Goal: Task Accomplishment & Management: Manage account settings

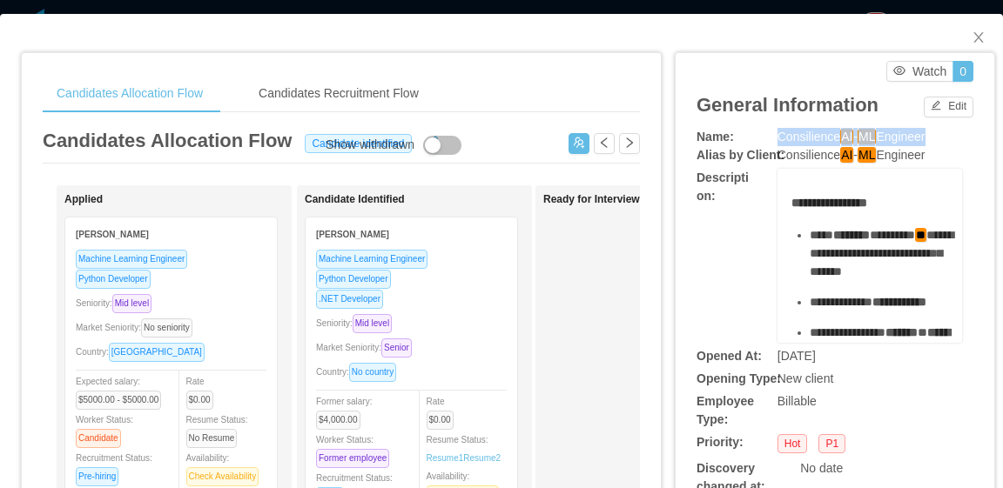
drag, startPoint x: 769, startPoint y: 135, endPoint x: 921, endPoint y: 133, distance: 152.4
click at [921, 133] on span "Consilience AI - ML Engineer" at bounding box center [851, 137] width 148 height 16
copy span "Consilience AI - ML Enginee"
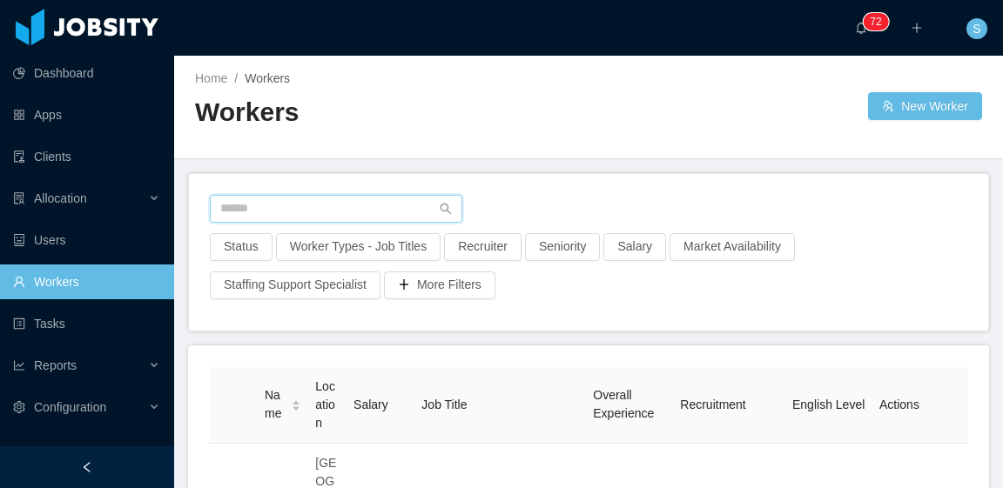
click at [387, 197] on input "text" at bounding box center [336, 209] width 252 height 28
paste input "**********"
type input "**********"
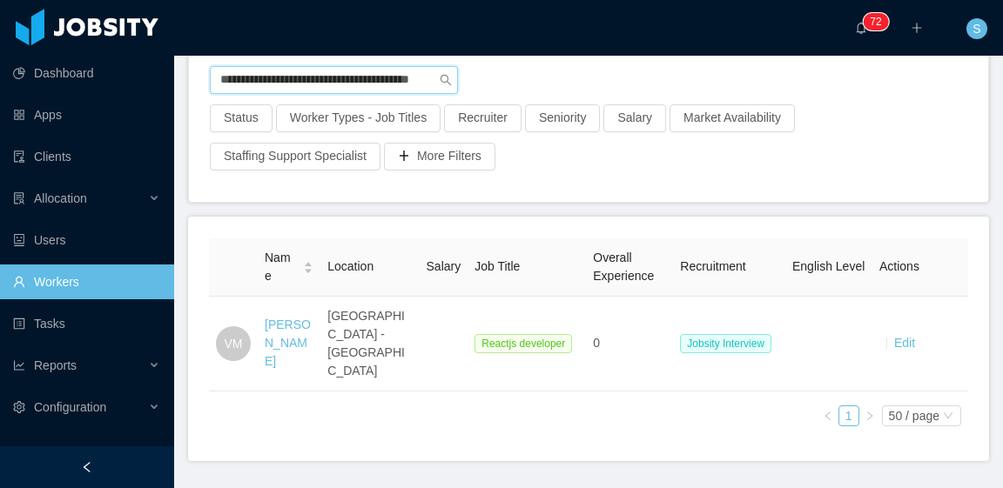
scroll to position [151, 0]
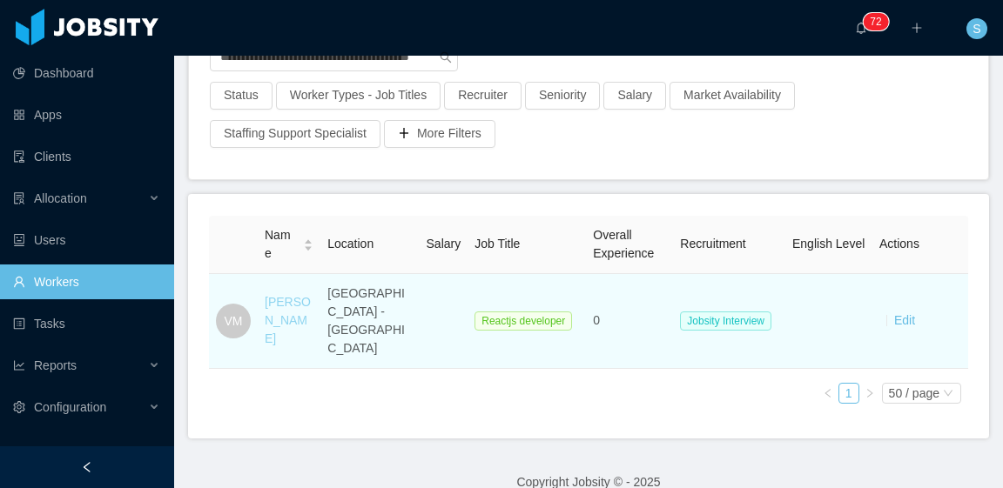
click at [289, 302] on link "Vicente Mattos" at bounding box center [288, 320] width 46 height 50
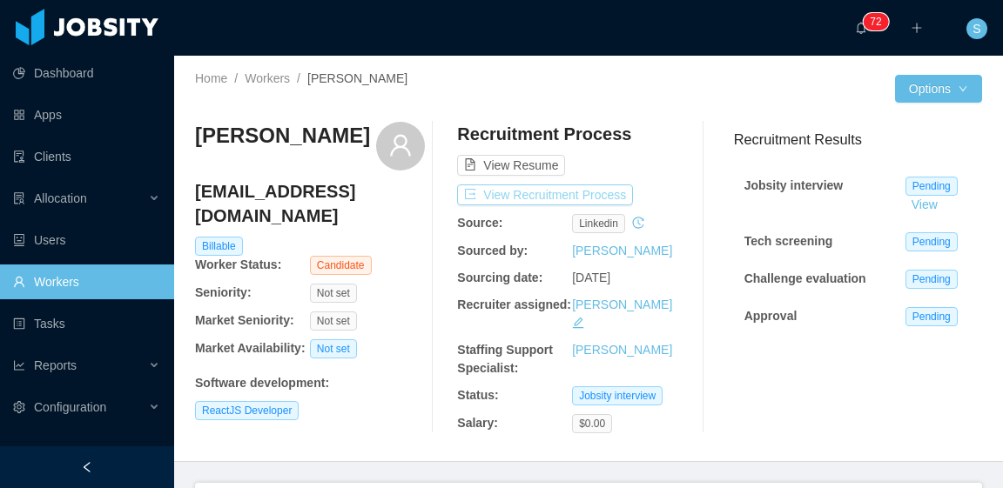
click at [607, 196] on button "View Recruitment Process" at bounding box center [545, 195] width 176 height 21
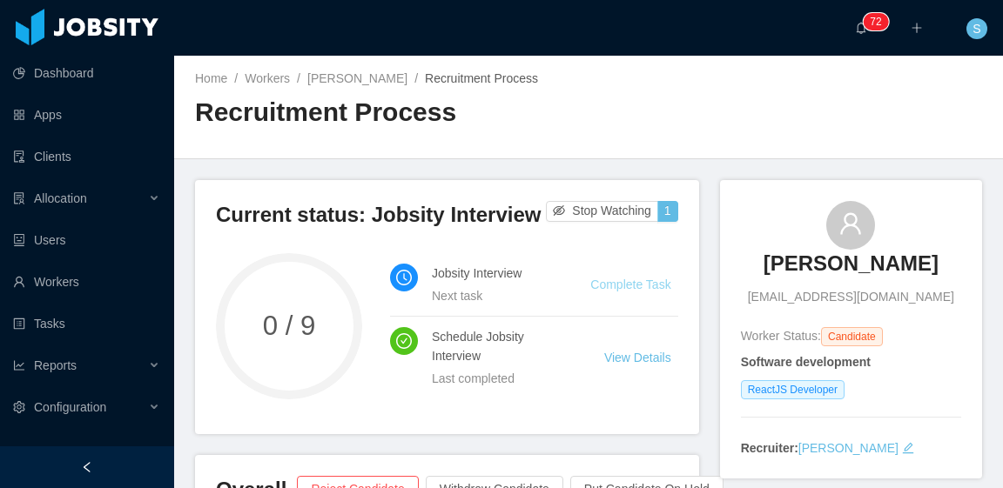
click at [643, 286] on link "Complete Task" at bounding box center [630, 285] width 80 height 14
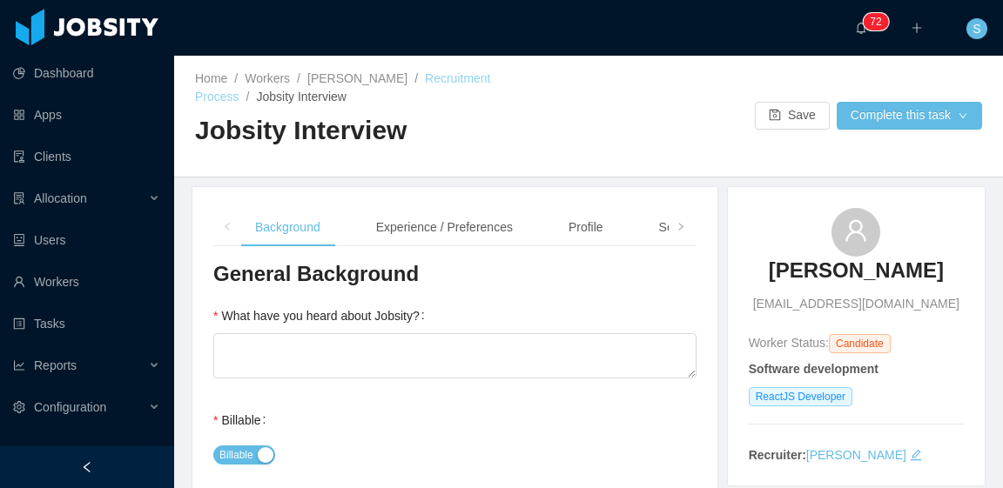
click at [456, 83] on link "Recruitment Process" at bounding box center [343, 87] width 296 height 32
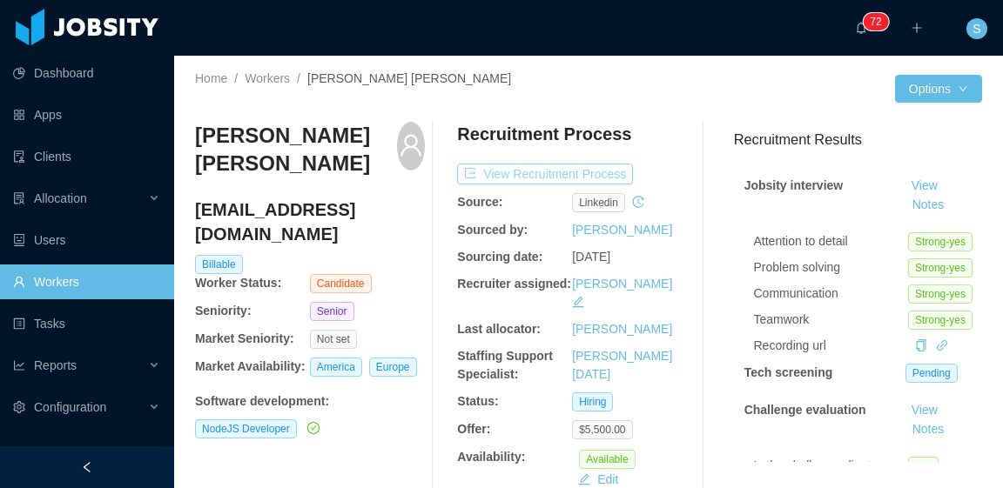
click at [594, 176] on button "View Recruitment Process" at bounding box center [545, 174] width 176 height 21
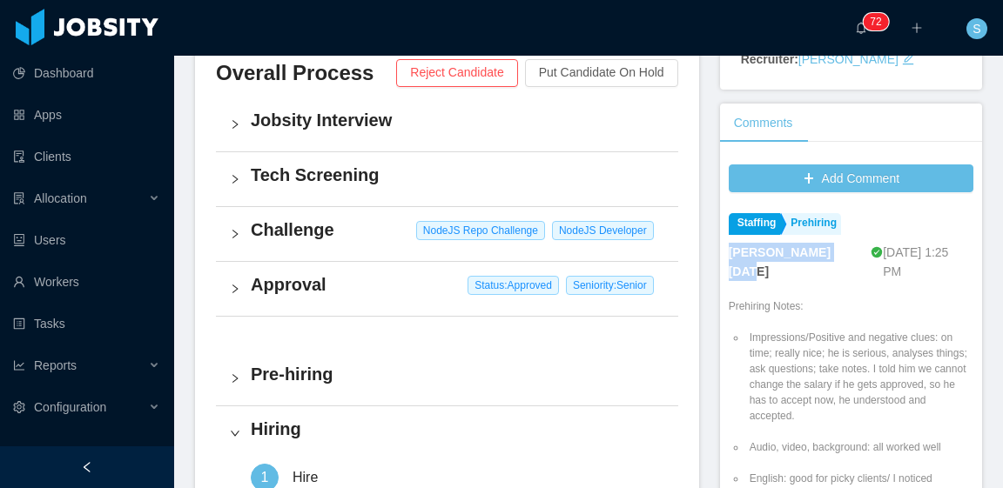
drag, startPoint x: 750, startPoint y: 222, endPoint x: 721, endPoint y: 207, distance: 33.1
click at [729, 243] on div "Larissa De Natale" at bounding box center [799, 262] width 141 height 38
copy strong "Larissa De Natale"
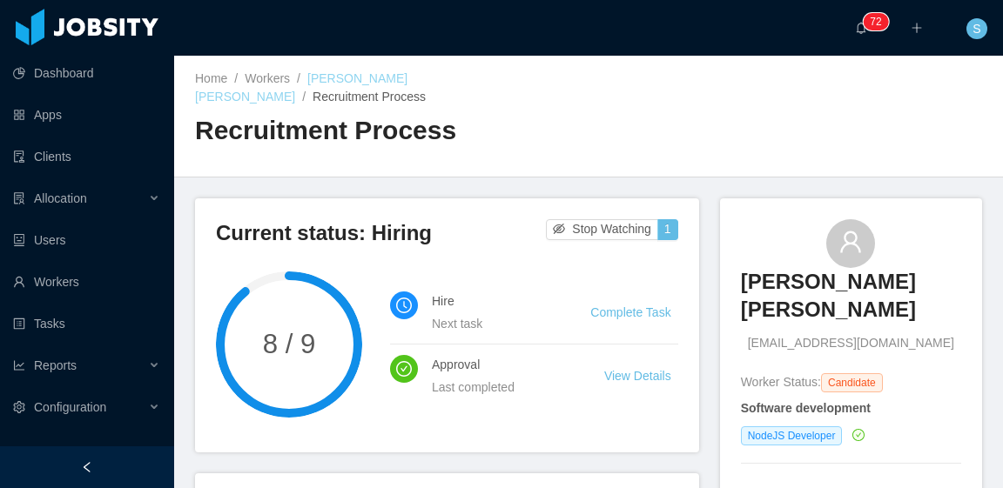
click at [396, 79] on link "[PERSON_NAME] [PERSON_NAME]" at bounding box center [301, 87] width 212 height 32
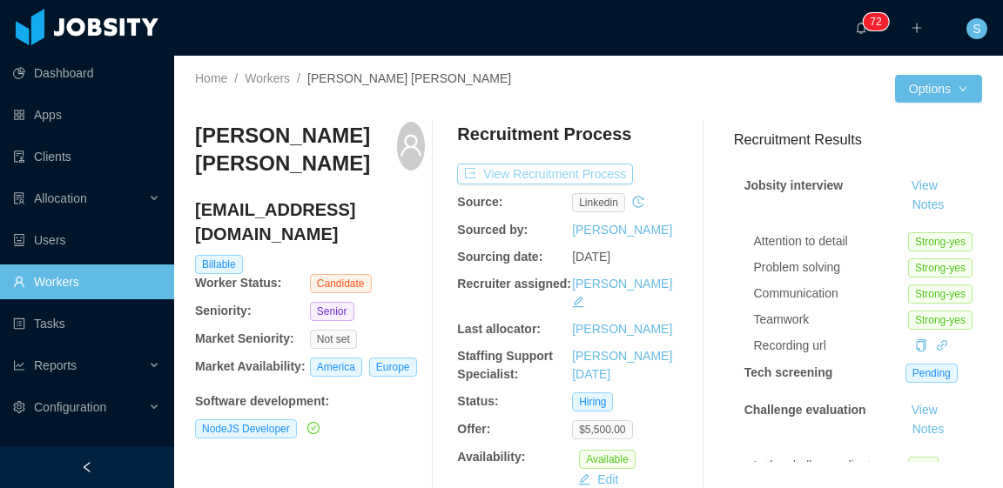
click at [537, 171] on button "View Recruitment Process" at bounding box center [545, 174] width 176 height 21
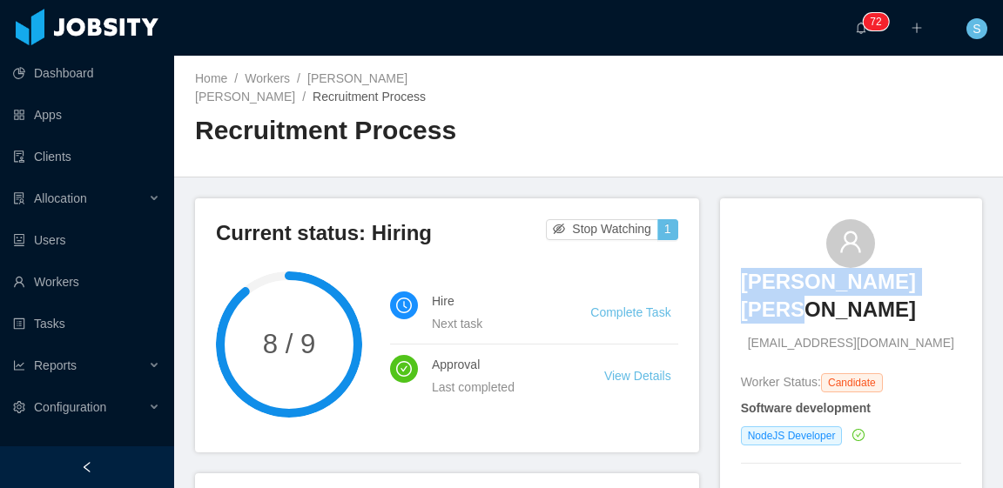
drag, startPoint x: 740, startPoint y: 255, endPoint x: 933, endPoint y: 264, distance: 193.5
click at [933, 264] on div "Gustavo Diogo Silva gustavo_guga_01@hotmail.com" at bounding box center [851, 286] width 220 height 134
copy h3 "[PERSON_NAME] [PERSON_NAME]"
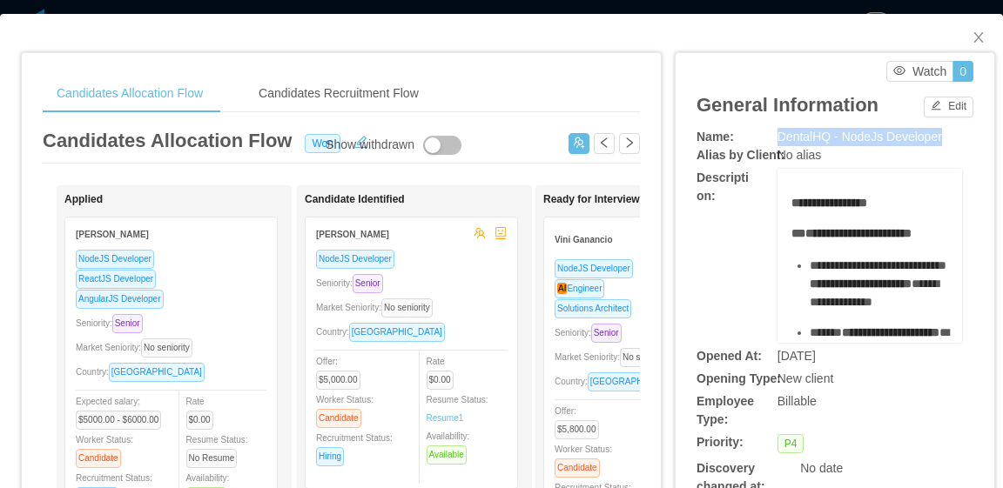
drag, startPoint x: 767, startPoint y: 131, endPoint x: 928, endPoint y: 140, distance: 161.3
click at [928, 140] on span "DentalHQ - NodeJs Developer" at bounding box center [859, 137] width 165 height 14
copy span "DentalHQ - NodeJs Developer"
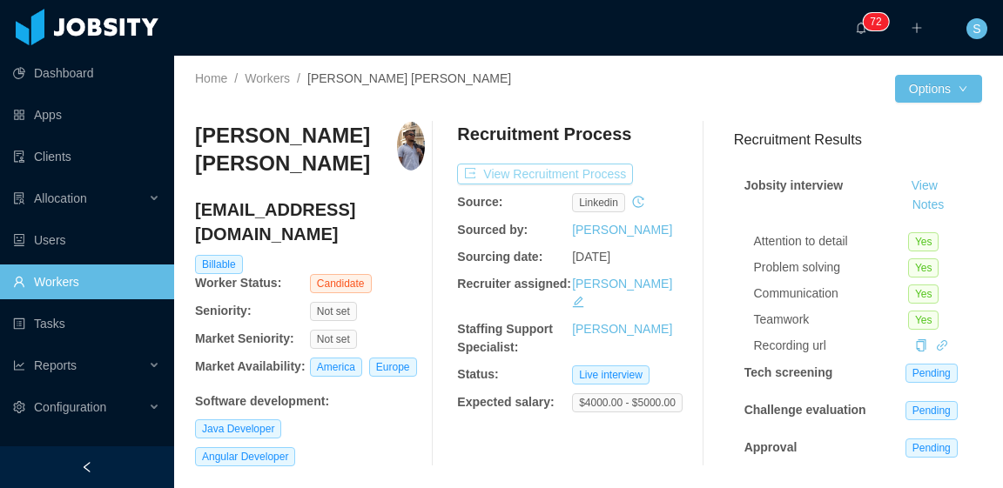
click at [587, 175] on button "View Recruitment Process" at bounding box center [545, 174] width 176 height 21
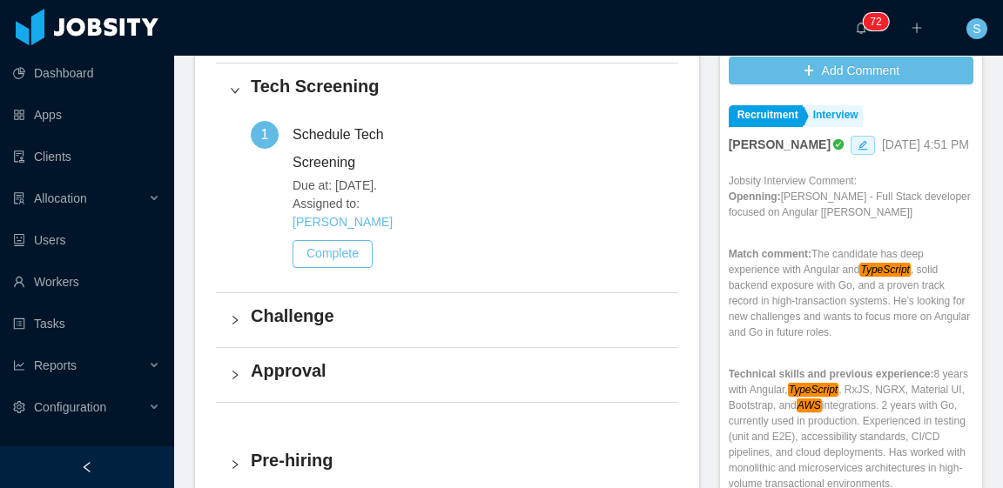
scroll to position [609, 0]
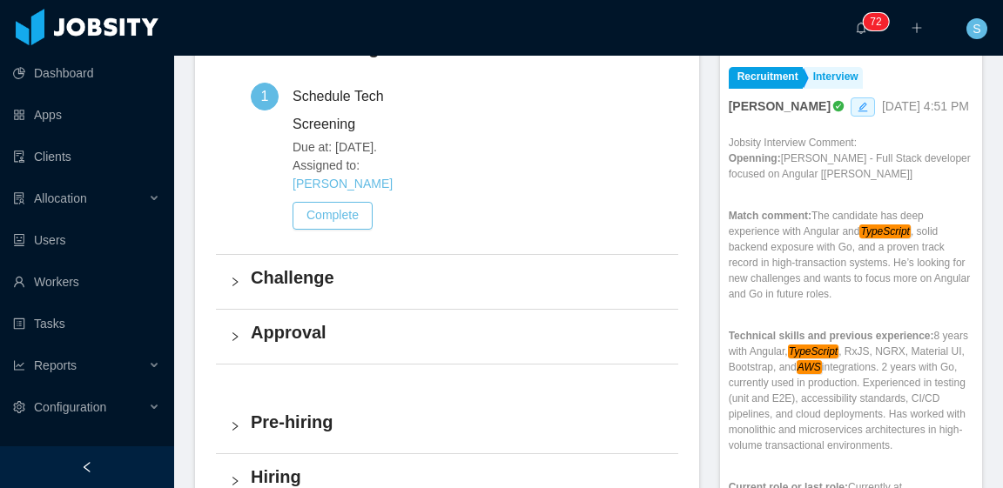
click at [374, 266] on h4 "Challenge" at bounding box center [458, 278] width 414 height 24
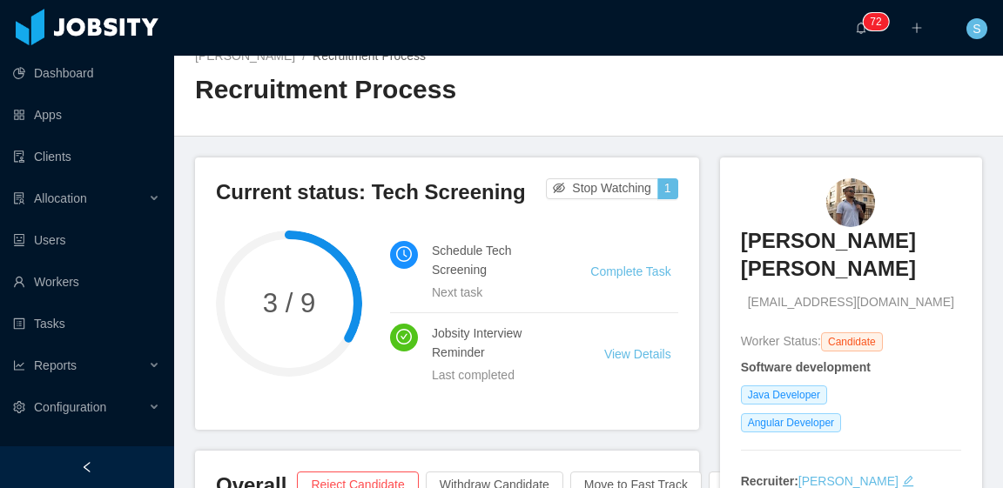
scroll to position [0, 0]
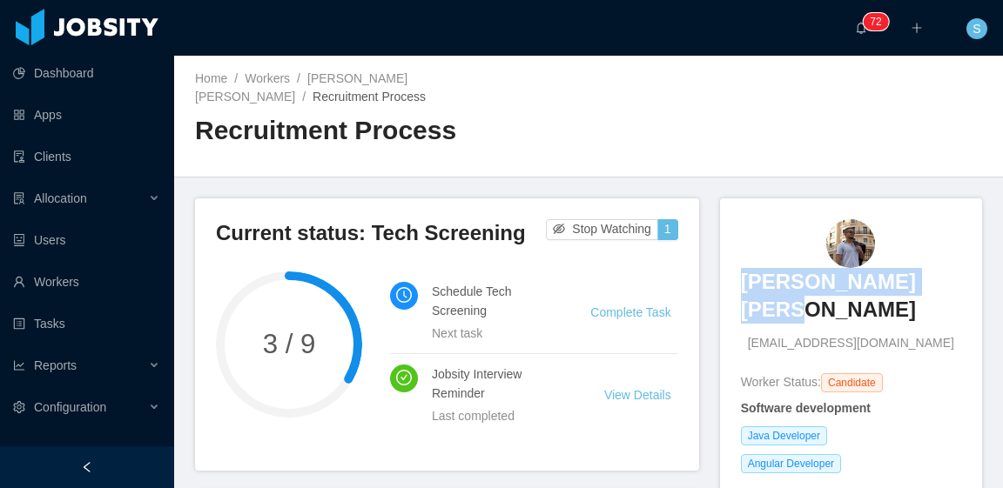
drag, startPoint x: 730, startPoint y: 262, endPoint x: 945, endPoint y: 276, distance: 216.4
click at [945, 276] on div "[PERSON_NAME] [PERSON_NAME] [PERSON_NAME][EMAIL_ADDRESS][DOMAIN_NAME] Worker St…" at bounding box center [851, 375] width 262 height 355
copy h3 "[PERSON_NAME] [PERSON_NAME]"
click at [918, 225] on div "[PERSON_NAME] [PERSON_NAME] [PERSON_NAME][EMAIL_ADDRESS][DOMAIN_NAME]" at bounding box center [851, 286] width 220 height 134
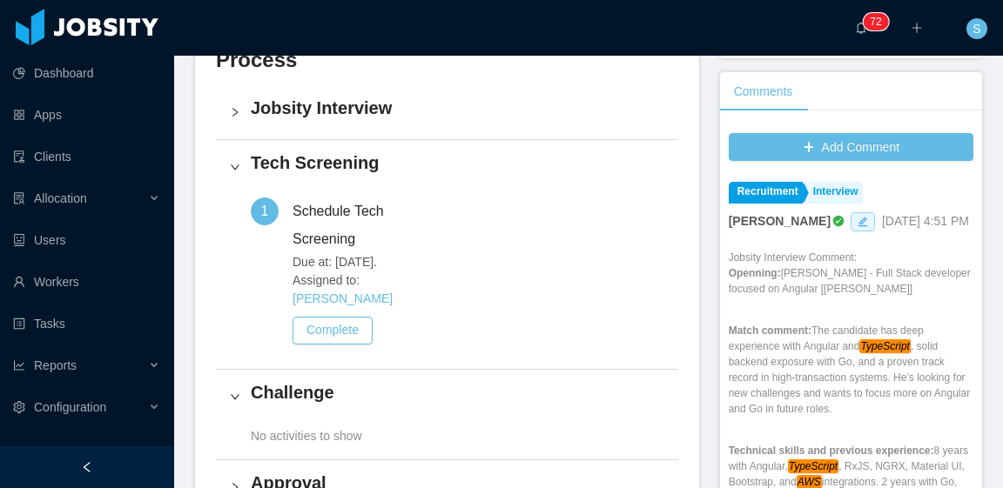
scroll to position [609, 0]
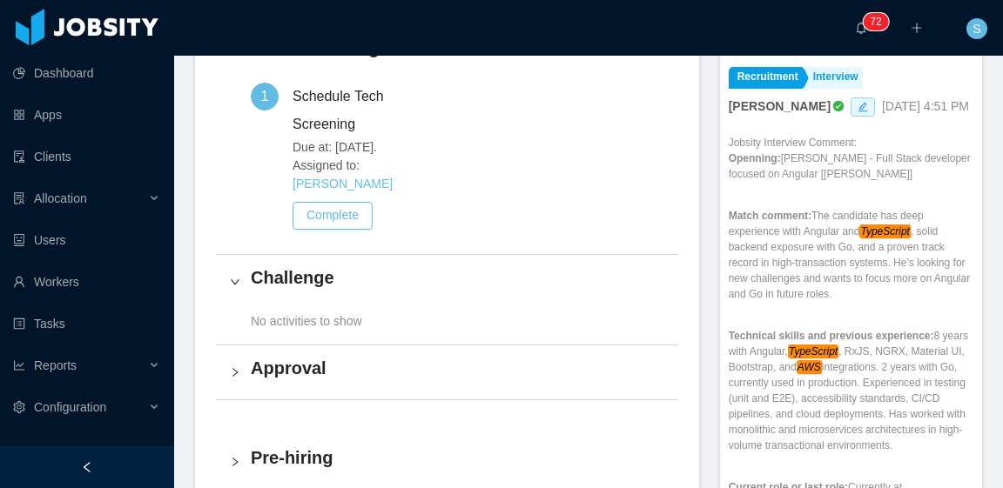
click at [439, 266] on h4 "Challenge" at bounding box center [458, 278] width 414 height 24
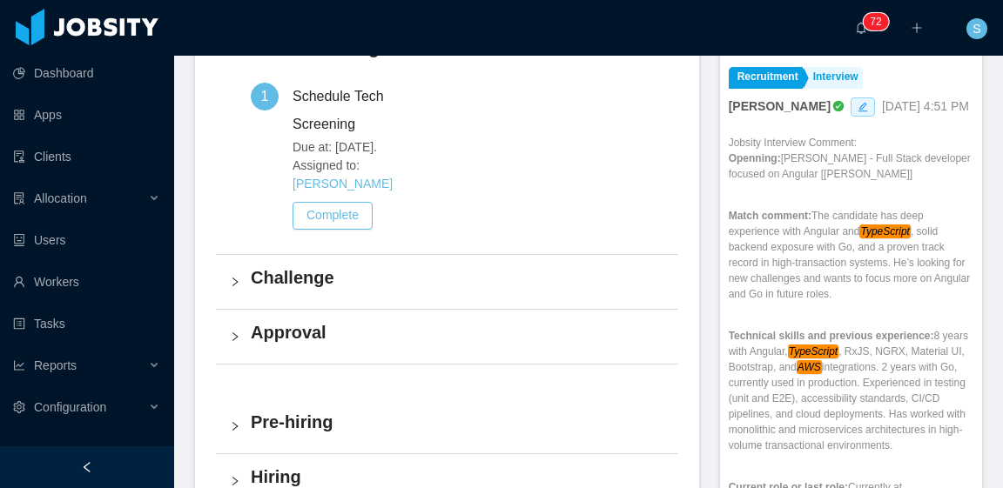
click at [439, 266] on h4 "Challenge" at bounding box center [458, 278] width 414 height 24
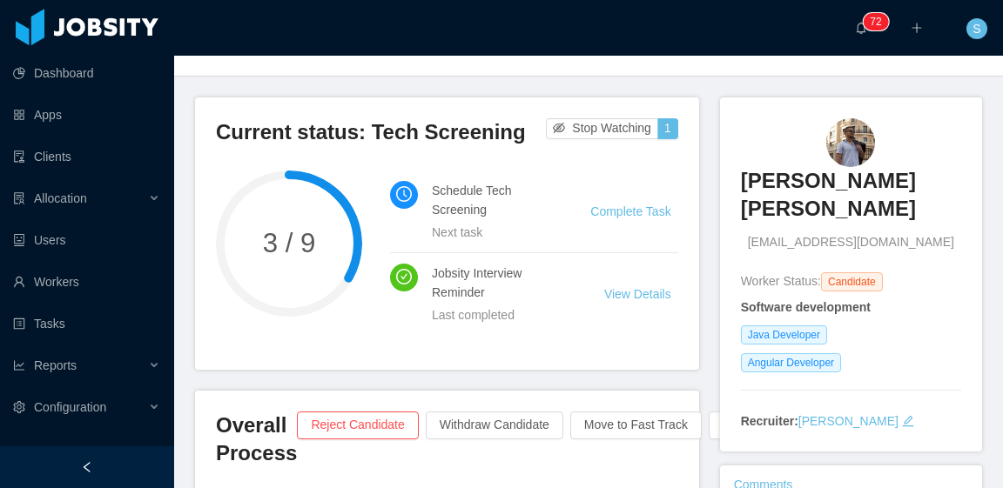
scroll to position [87, 0]
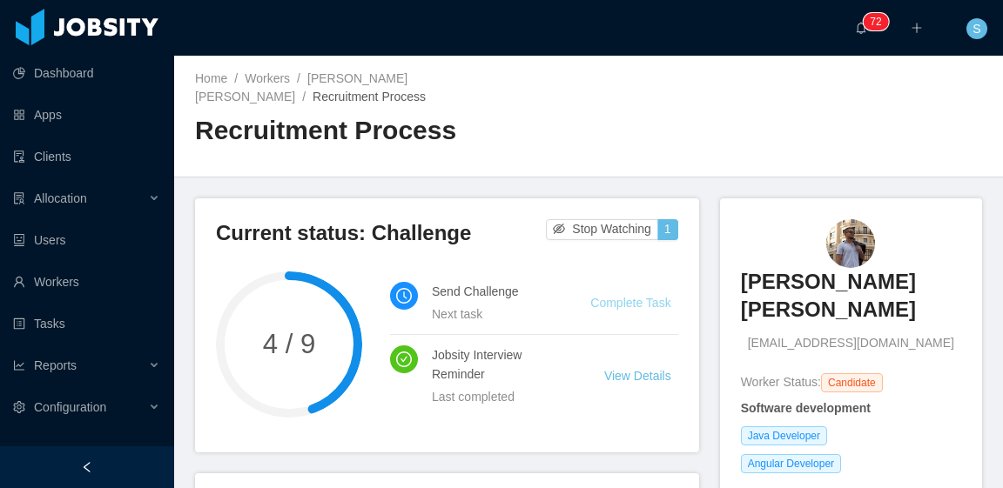
click at [649, 296] on link "Complete Task" at bounding box center [630, 303] width 80 height 14
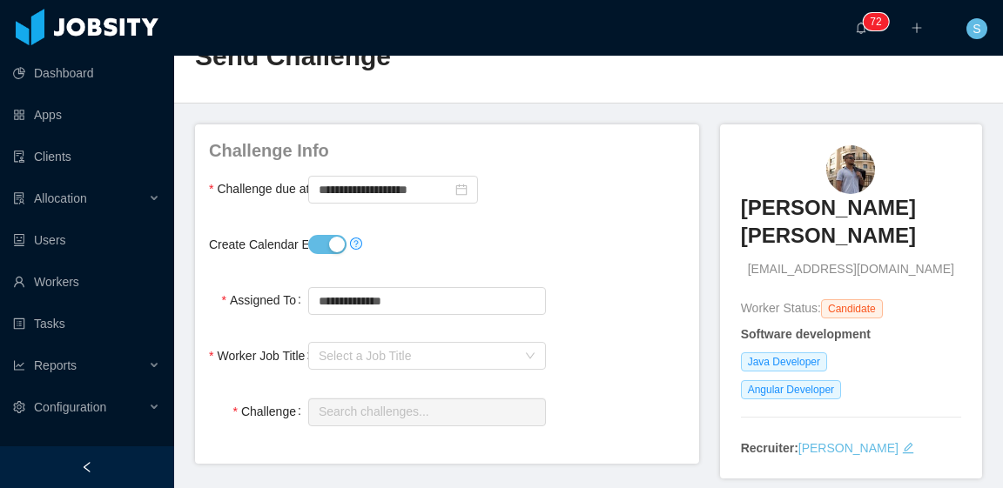
scroll to position [87, 0]
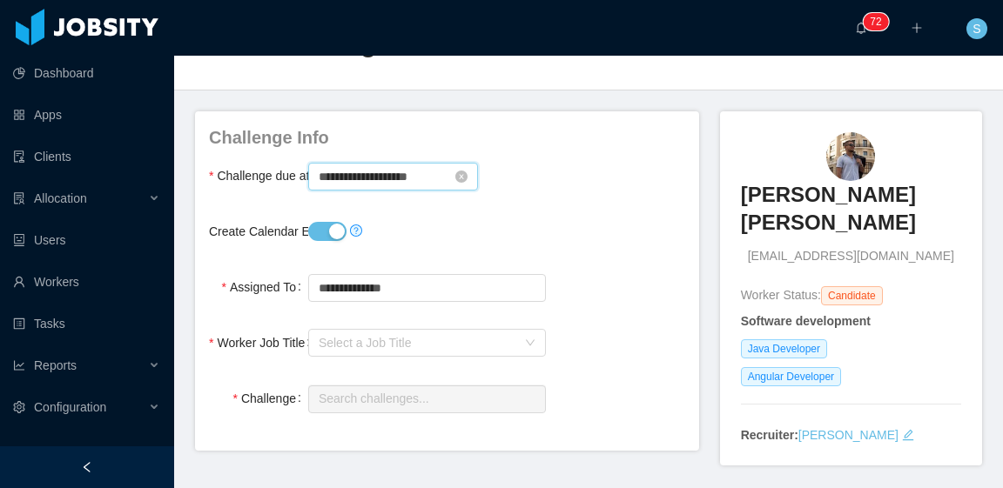
click at [402, 178] on input "**********" at bounding box center [393, 177] width 170 height 28
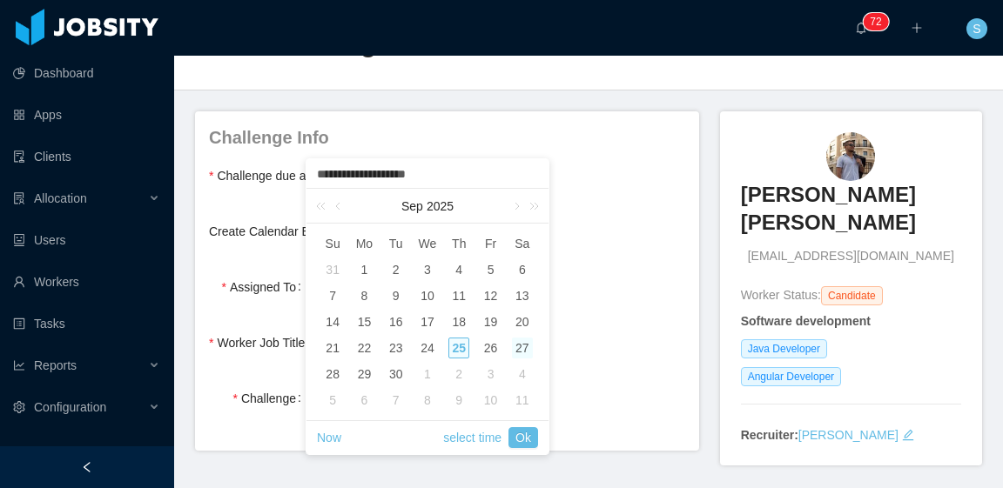
click at [521, 347] on div "27" at bounding box center [522, 348] width 21 height 21
type input "**********"
click at [526, 443] on link "Ok" at bounding box center [523, 437] width 30 height 21
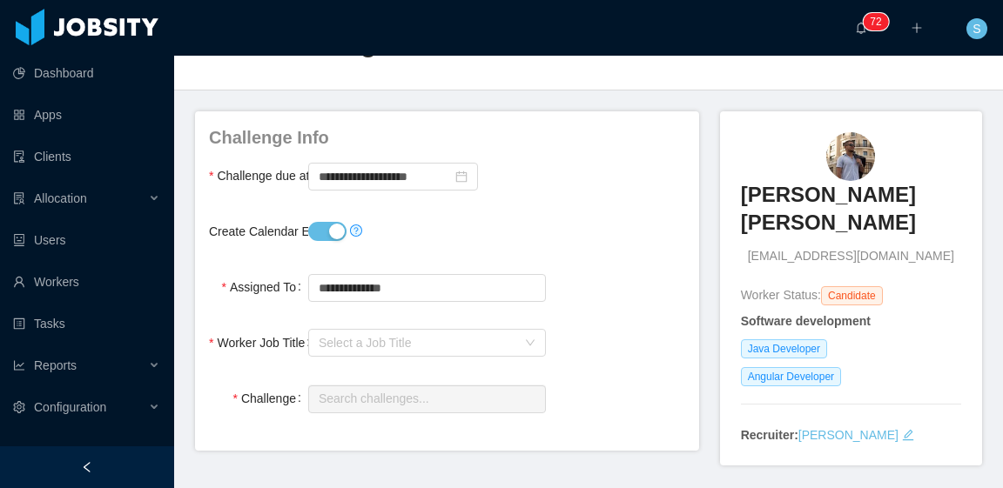
click at [518, 244] on div at bounding box center [427, 231] width 238 height 35
click at [402, 349] on div "Select a Job Title" at bounding box center [418, 342] width 198 height 17
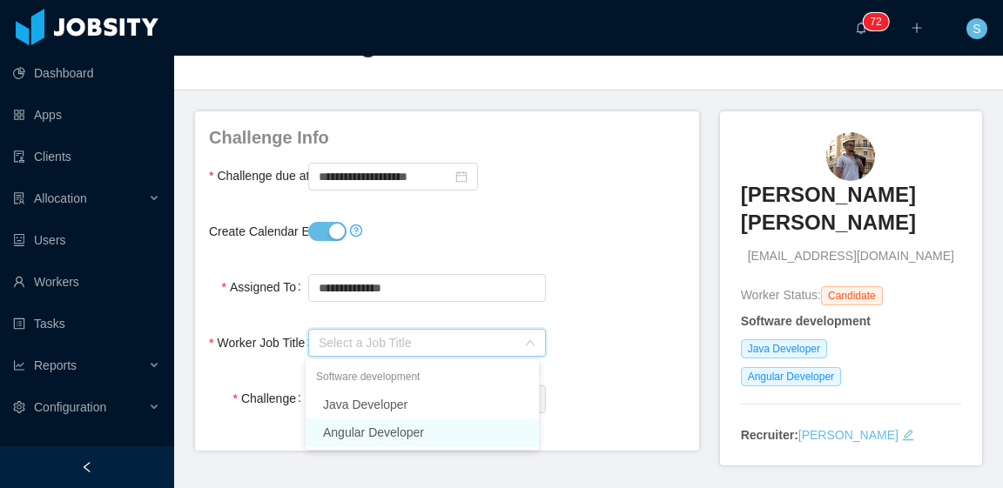
click at [403, 431] on li "Angular Developer" at bounding box center [422, 433] width 233 height 28
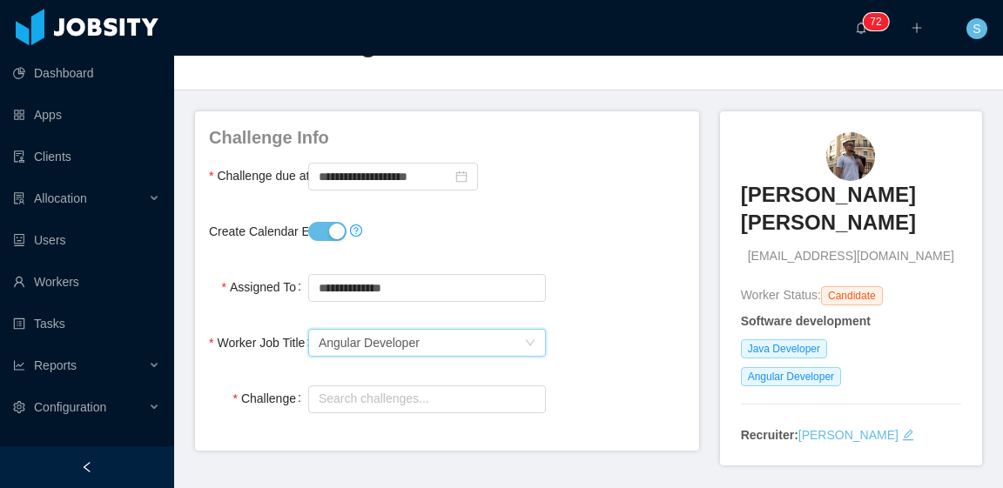
click at [548, 206] on form "**********" at bounding box center [447, 270] width 476 height 291
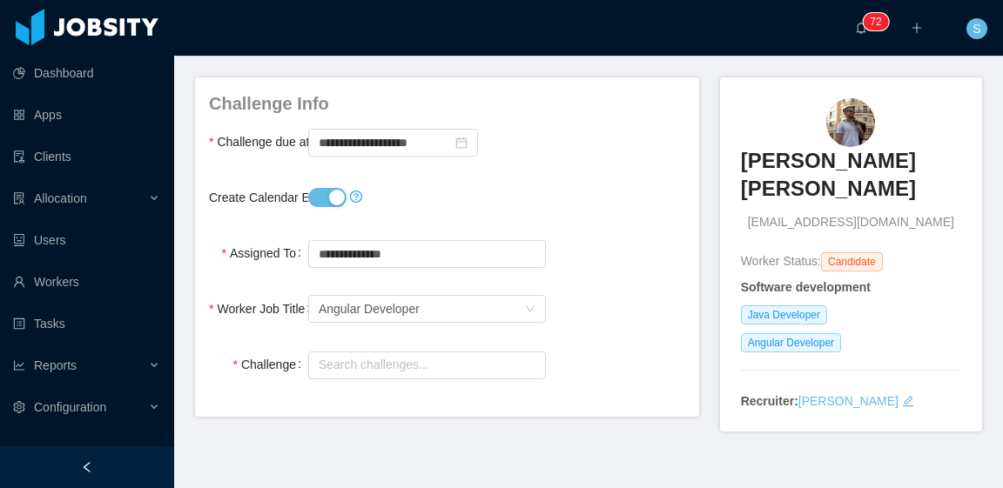
scroll to position [138, 0]
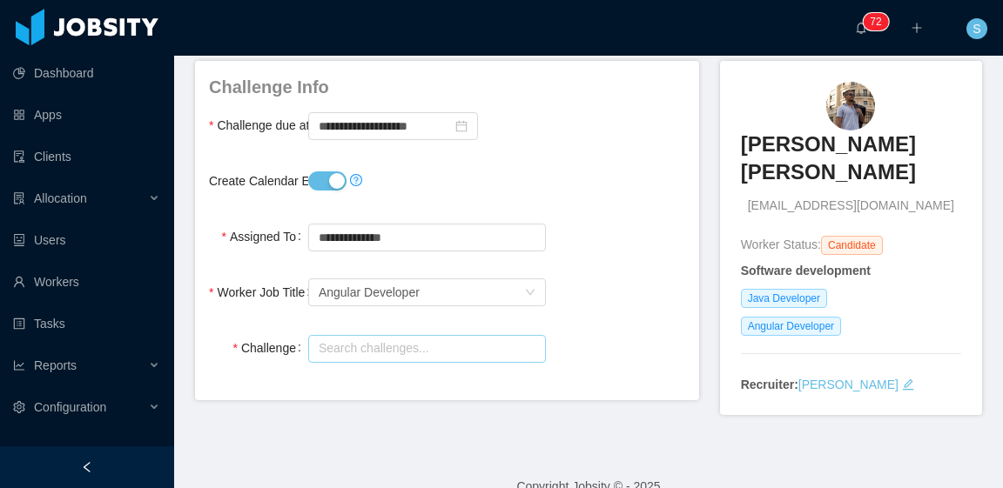
click at [399, 351] on input "text" at bounding box center [427, 349] width 238 height 28
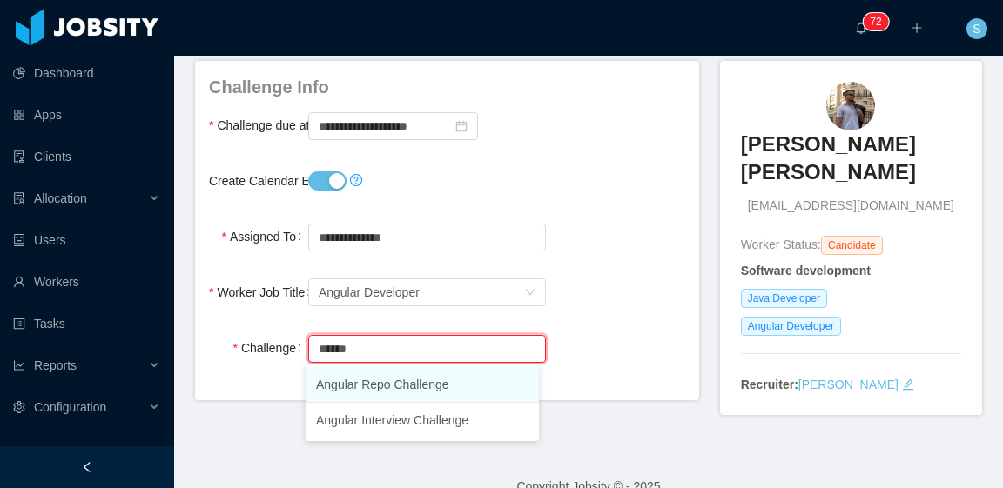
click at [433, 384] on li "Angular Repo Challenge" at bounding box center [422, 385] width 233 height 36
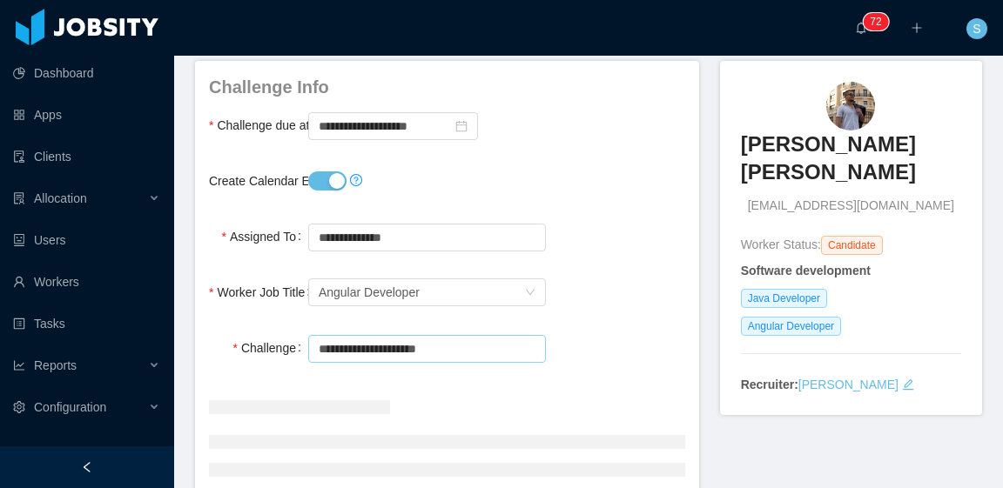
type input "**********"
click at [625, 159] on form "**********" at bounding box center [447, 324] width 476 height 498
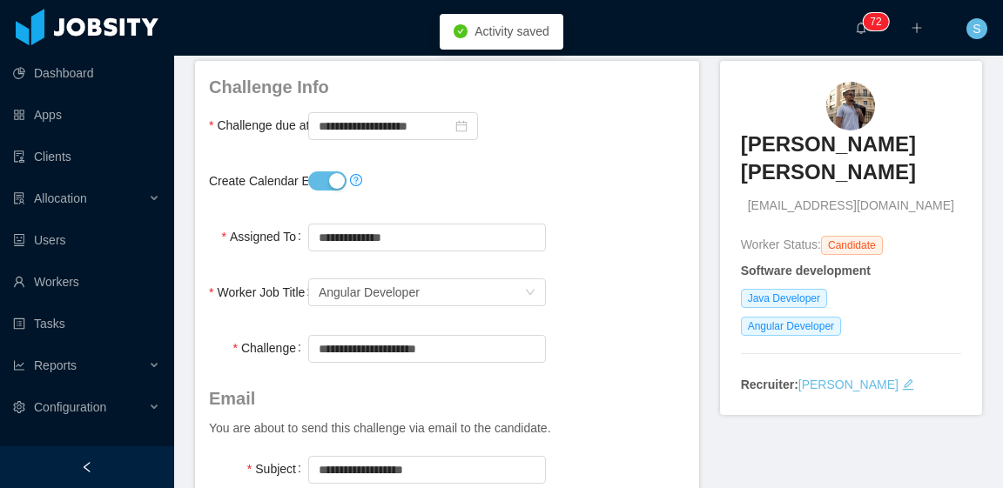
click at [577, 173] on div "Create Calendar Event?" at bounding box center [447, 181] width 476 height 35
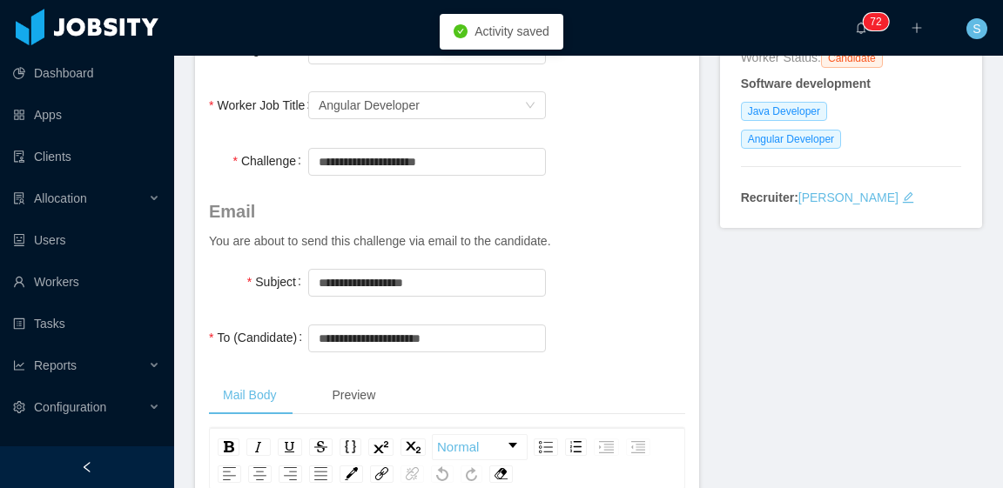
scroll to position [399, 0]
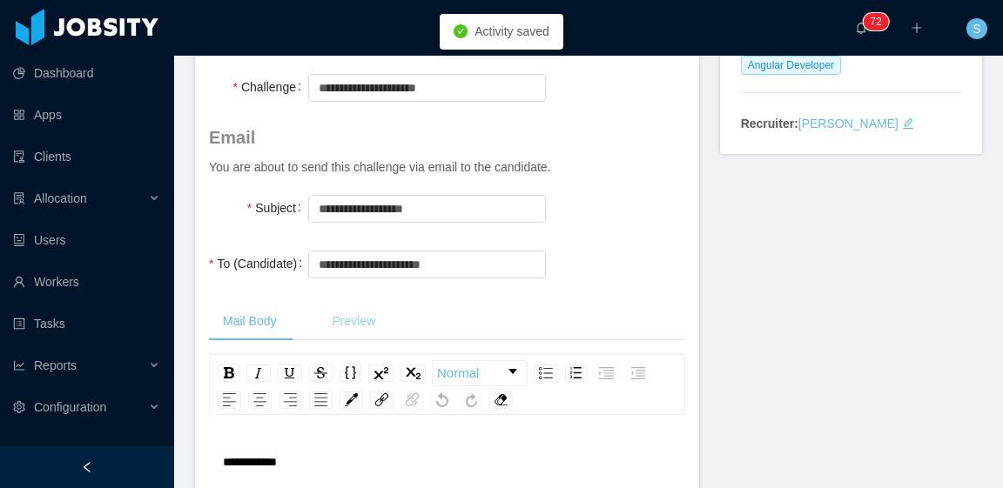
click at [343, 325] on div "Preview" at bounding box center [353, 321] width 71 height 39
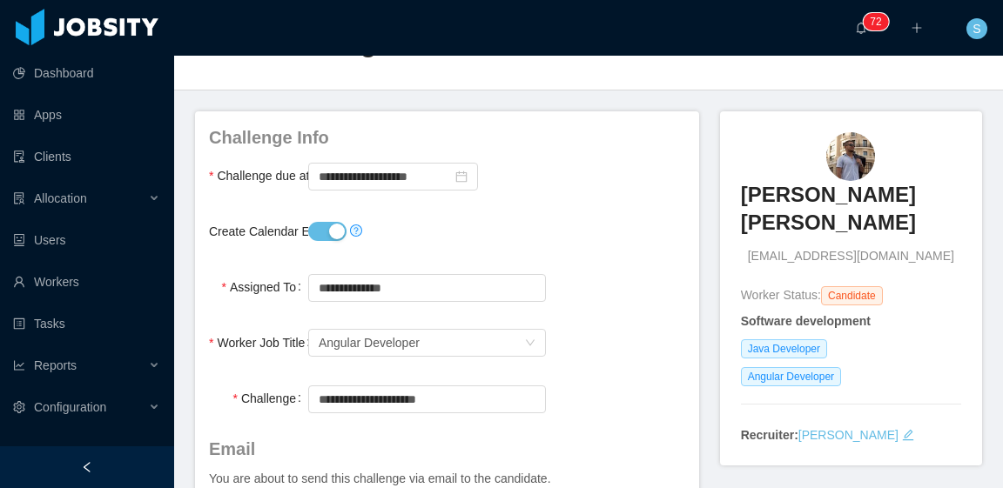
scroll to position [0, 0]
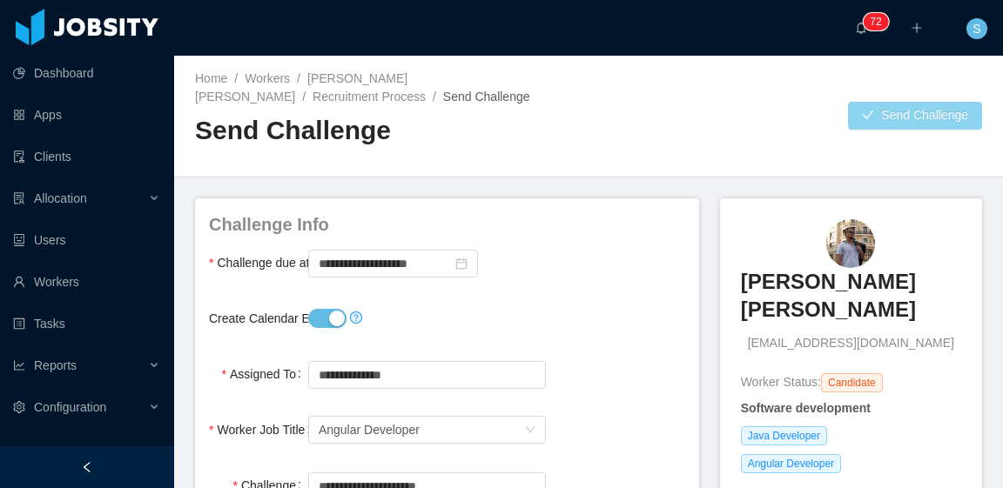
click at [882, 119] on button "Send Challenge" at bounding box center [915, 116] width 134 height 28
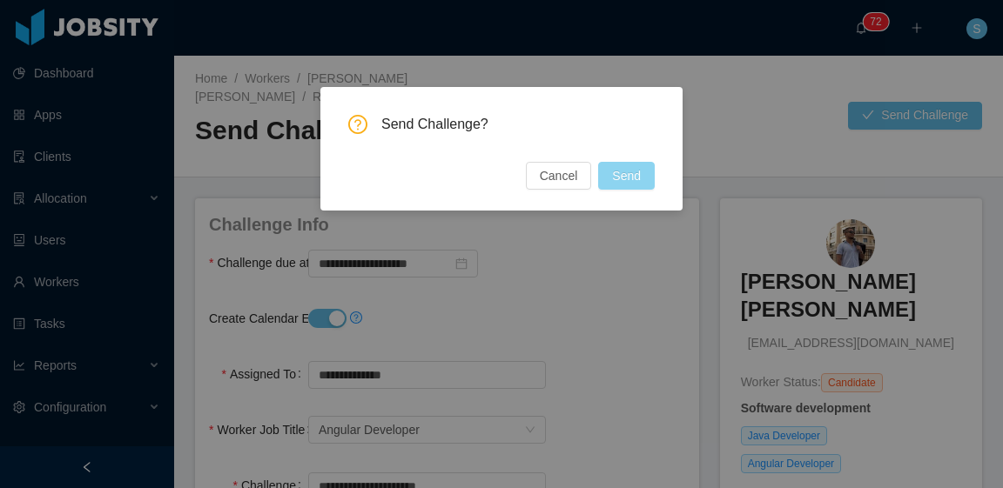
click at [624, 180] on button "Send" at bounding box center [626, 176] width 57 height 28
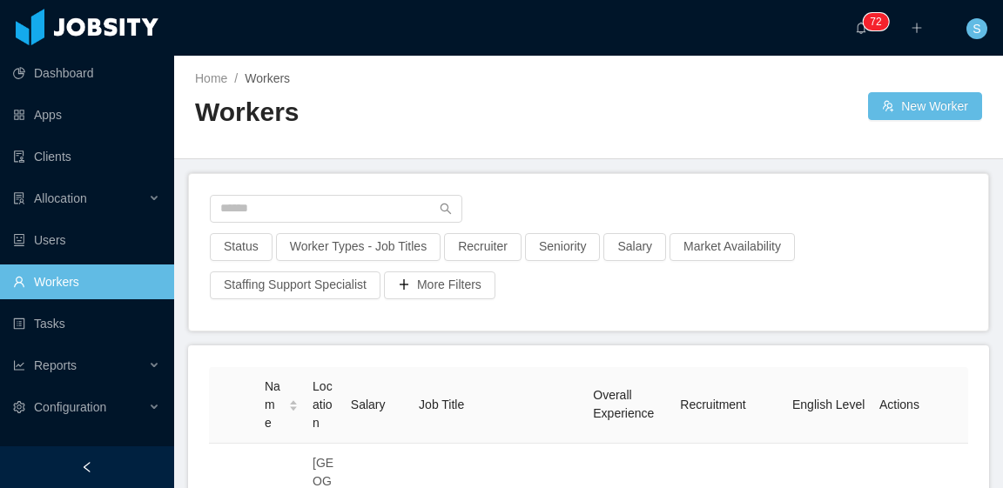
scroll to position [87, 0]
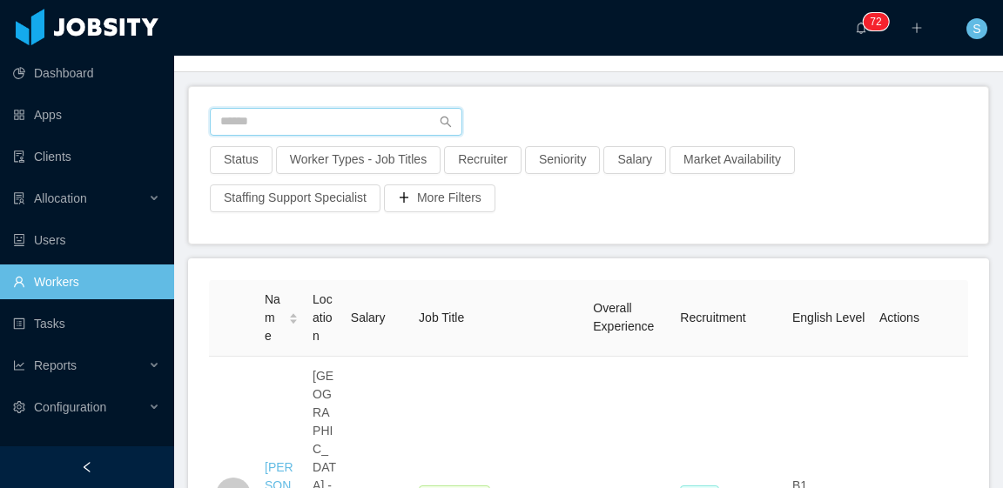
click at [326, 124] on input "text" at bounding box center [336, 122] width 252 height 28
paste input "**********"
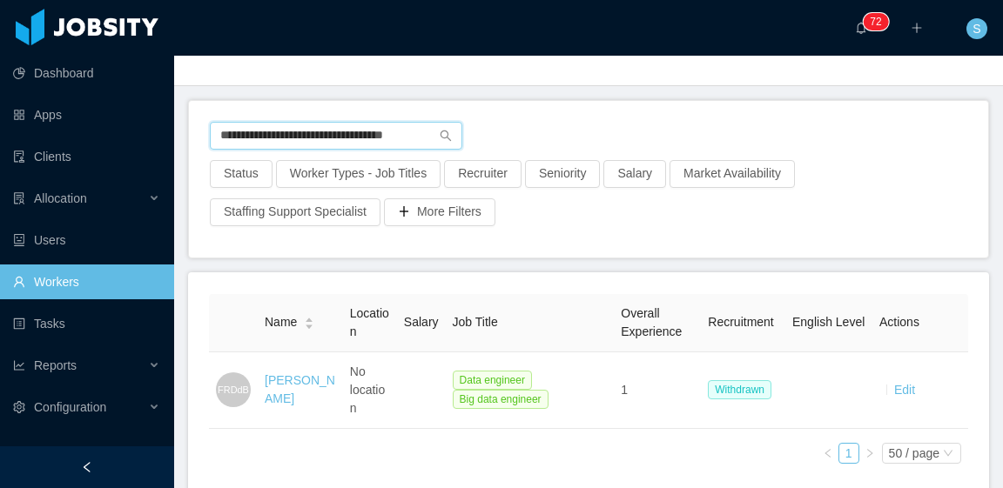
scroll to position [87, 0]
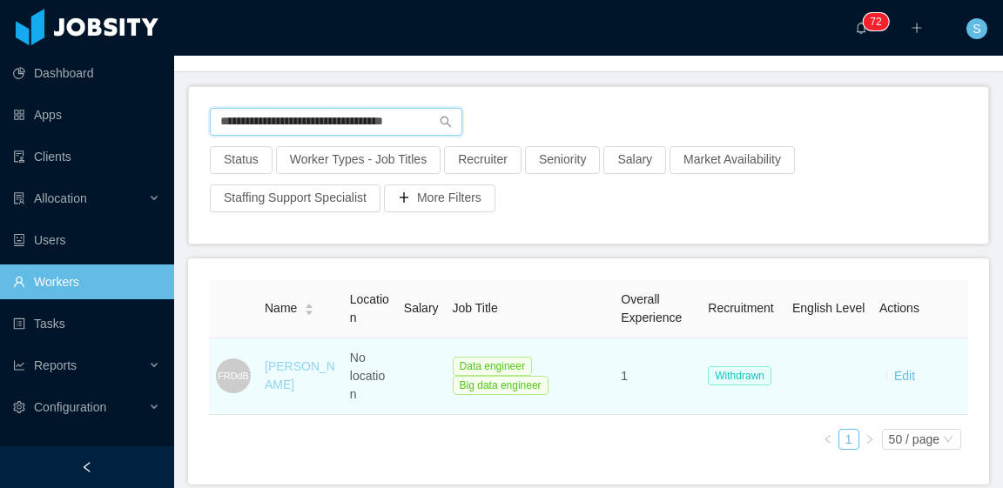
type input "**********"
click at [293, 363] on link "[PERSON_NAME]" at bounding box center [300, 376] width 71 height 32
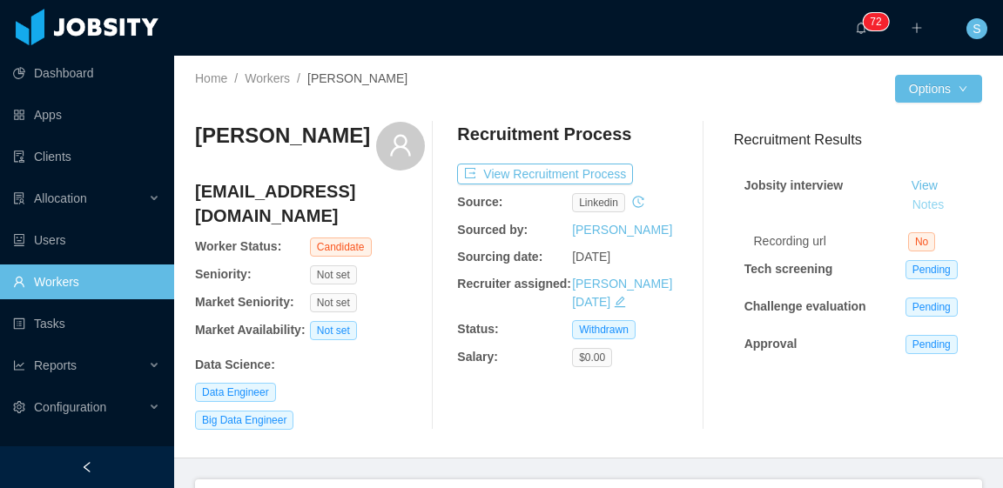
click at [918, 205] on button "Notes" at bounding box center [928, 205] width 46 height 21
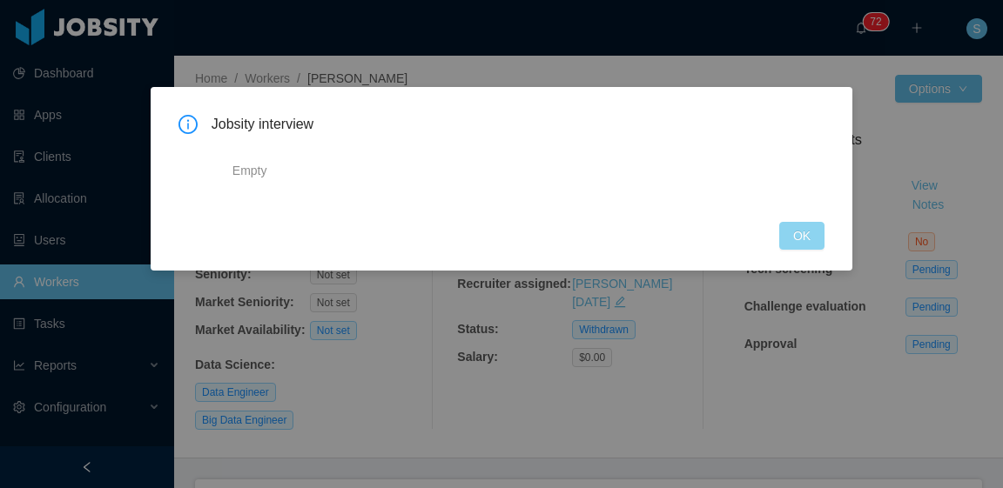
click at [810, 233] on button "OK" at bounding box center [801, 236] width 45 height 28
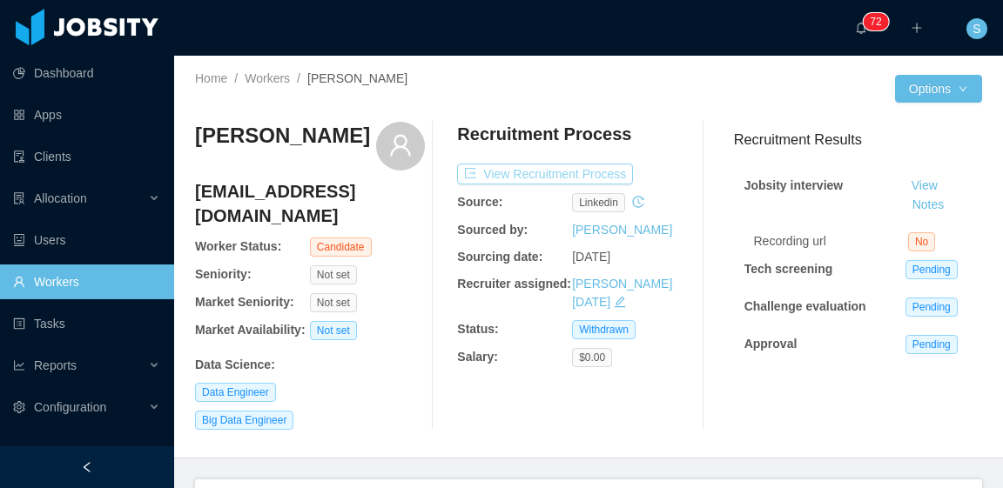
click at [588, 169] on button "View Recruitment Process" at bounding box center [545, 174] width 176 height 21
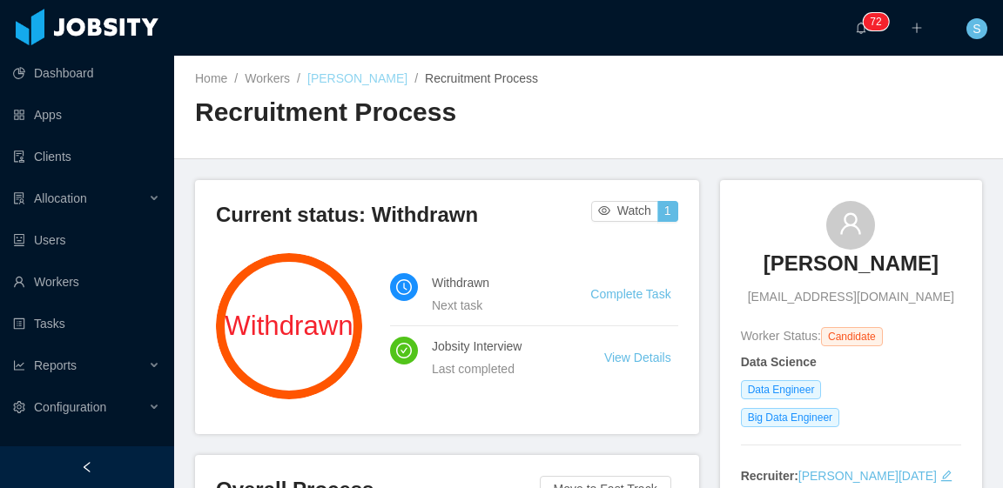
click at [377, 81] on link "[PERSON_NAME]" at bounding box center [357, 78] width 100 height 14
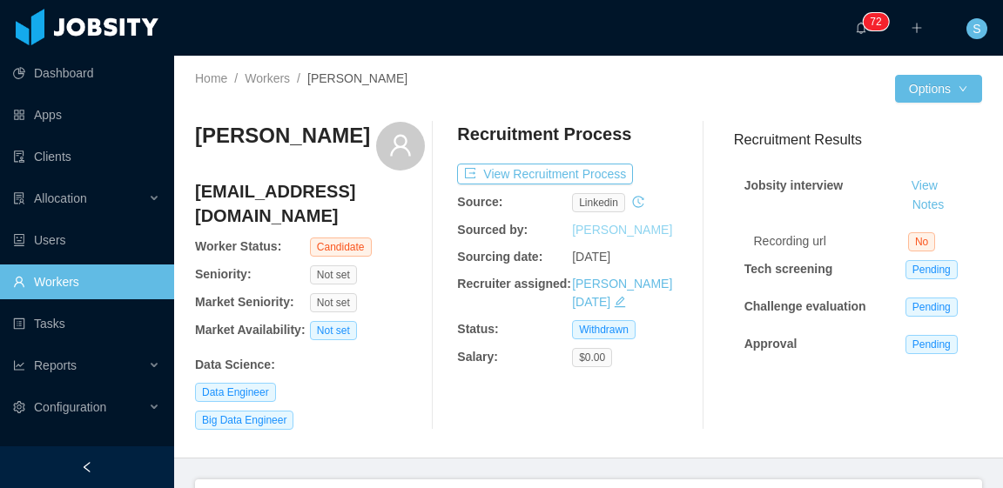
click at [602, 232] on link "[PERSON_NAME]" at bounding box center [622, 230] width 100 height 14
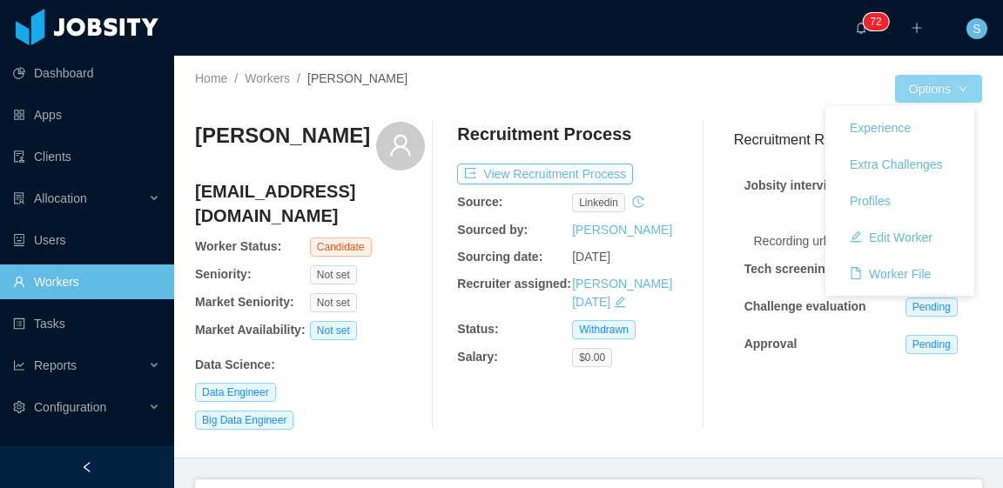
click at [947, 95] on button "Options" at bounding box center [938, 89] width 87 height 28
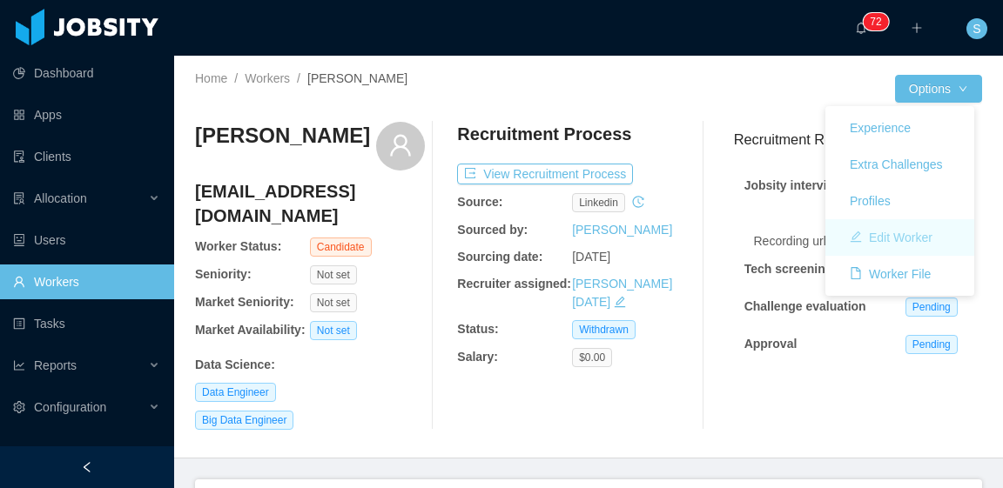
click at [914, 240] on button "Edit Worker" at bounding box center [891, 238] width 111 height 28
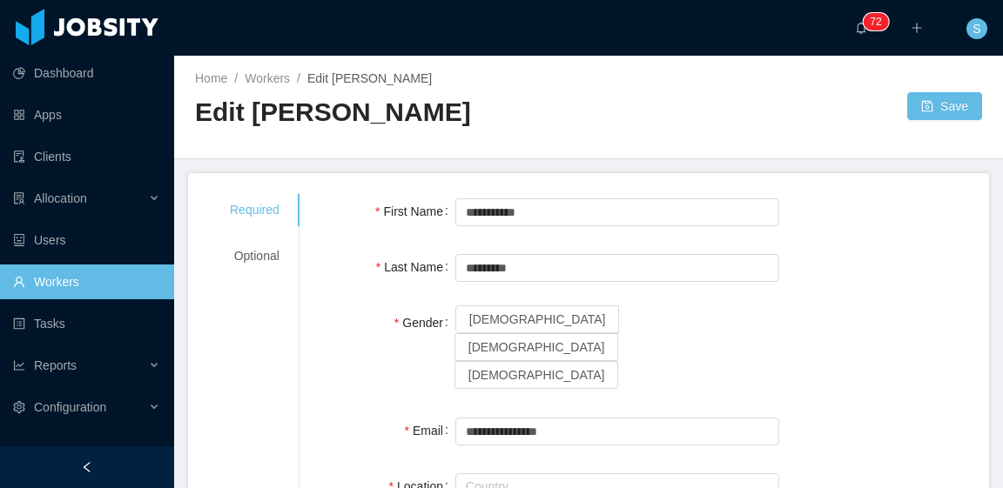
scroll to position [87, 0]
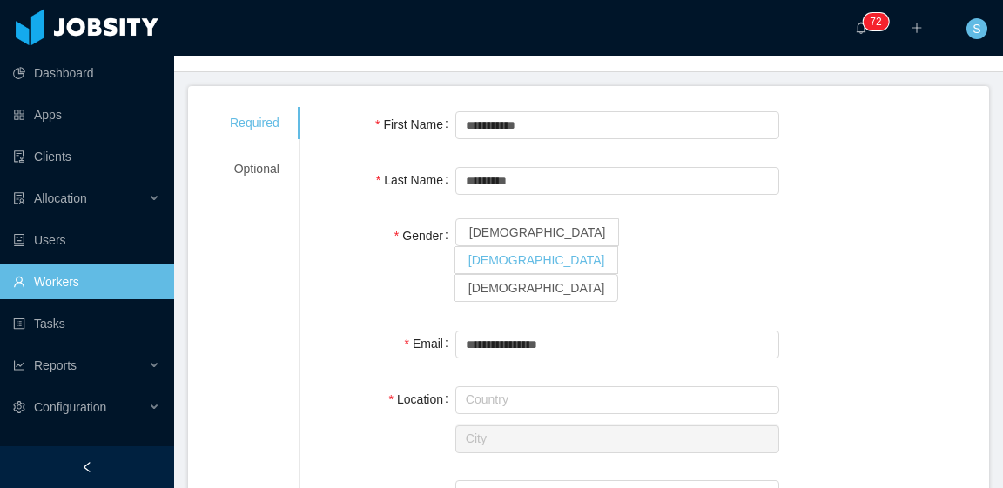
click at [527, 246] on label "Male" at bounding box center [537, 260] width 164 height 28
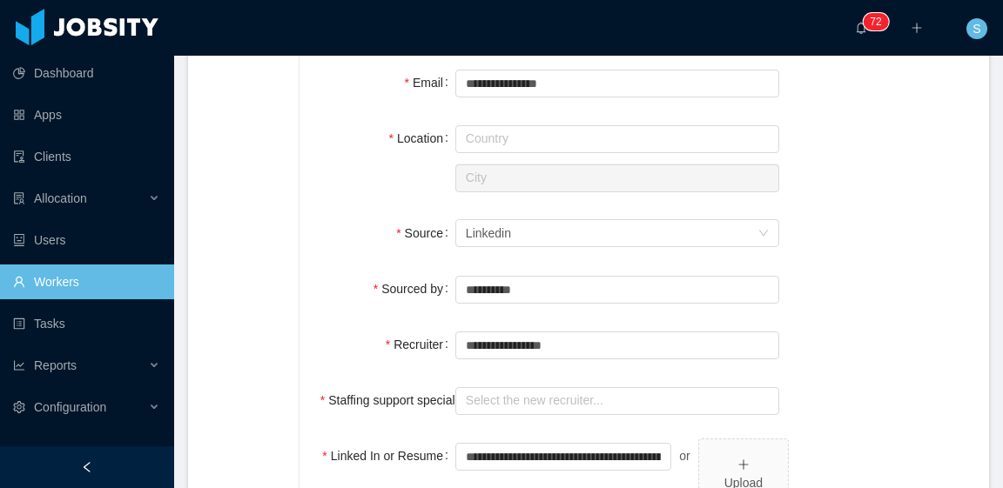
scroll to position [435, 0]
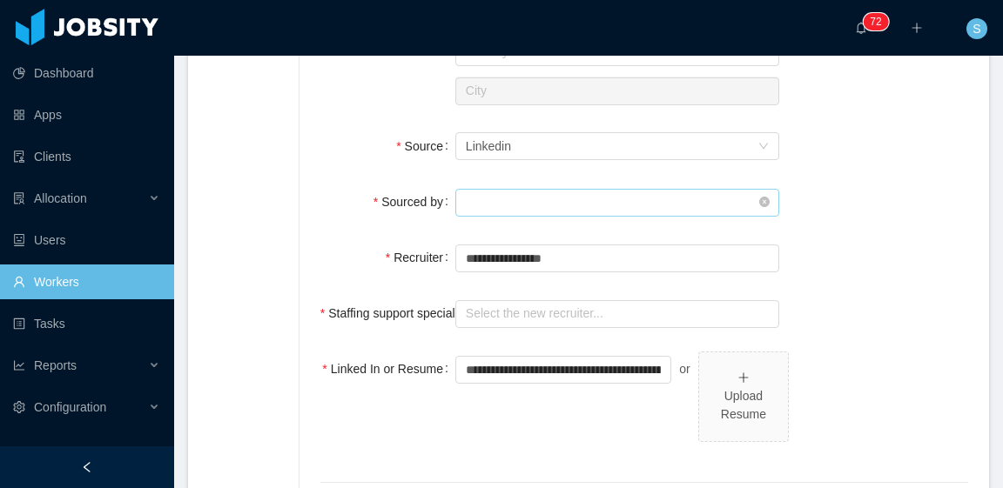
click at [533, 189] on input "text" at bounding box center [617, 203] width 324 height 28
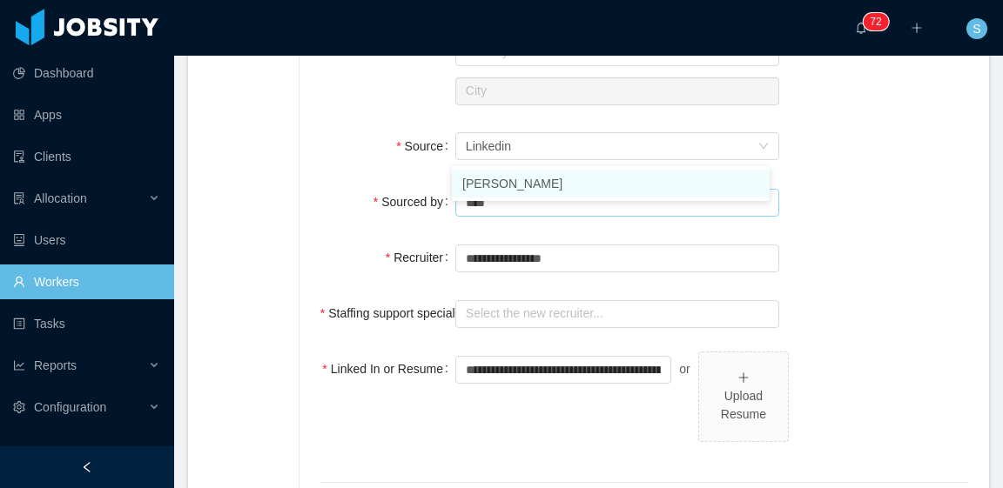
click at [542, 183] on li "[PERSON_NAME]" at bounding box center [611, 184] width 318 height 28
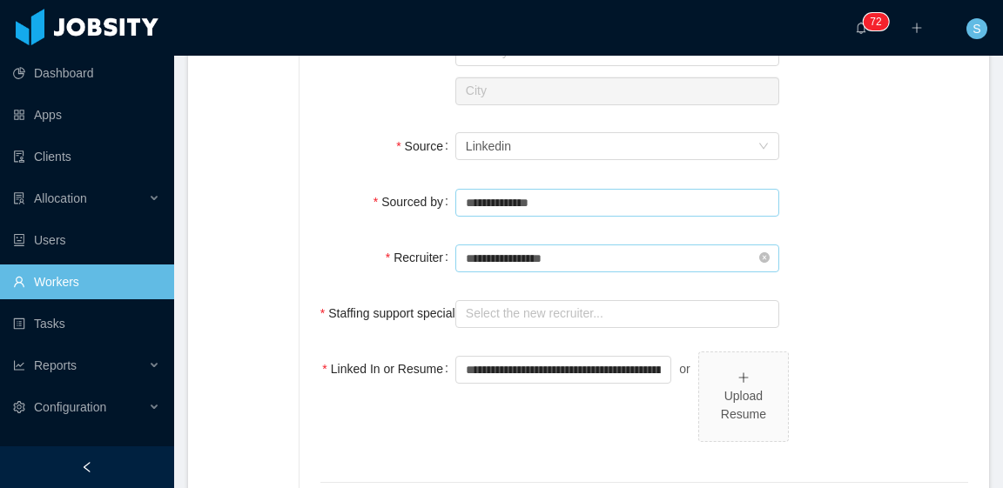
type input "**********"
click at [562, 245] on input "text" at bounding box center [617, 259] width 324 height 28
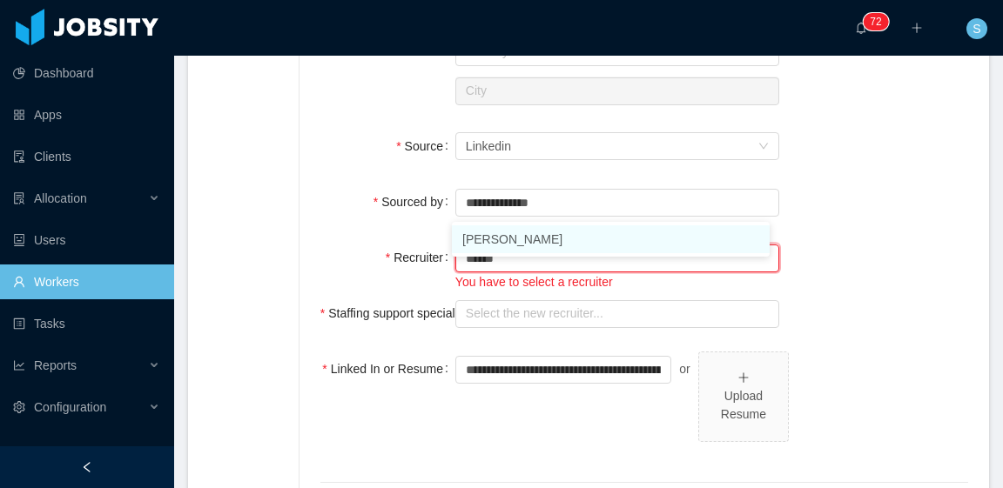
click at [560, 239] on li "[PERSON_NAME]" at bounding box center [611, 239] width 318 height 28
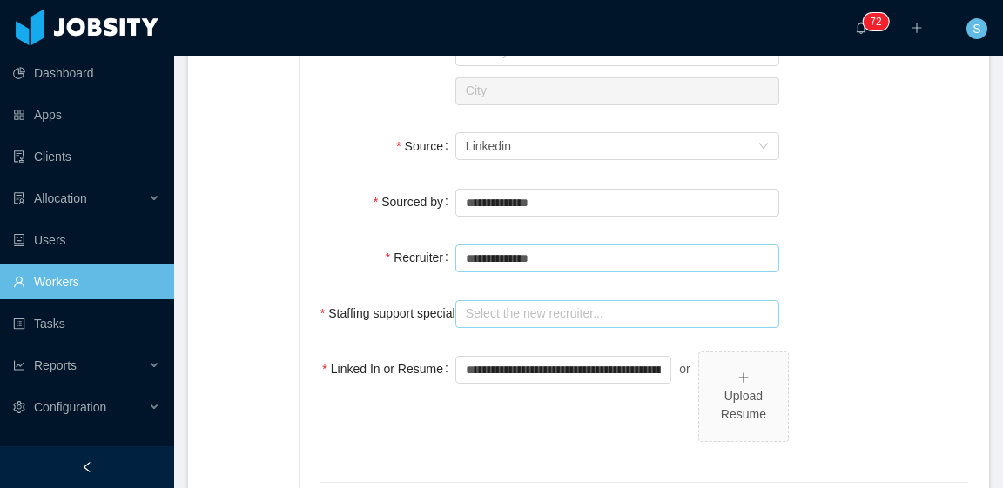
type input "**********"
click at [568, 300] on input "text" at bounding box center [617, 314] width 324 height 28
click at [527, 300] on input "text" at bounding box center [617, 314] width 324 height 28
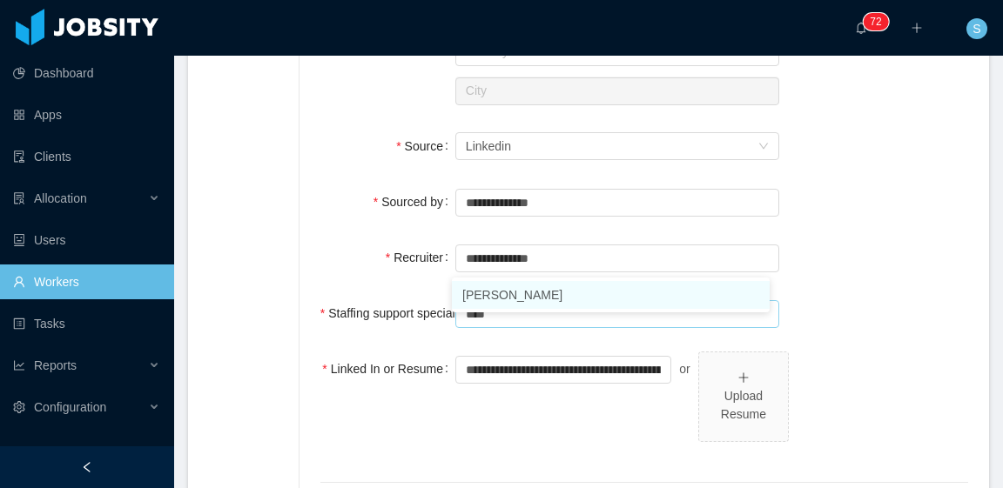
click at [540, 297] on li "Omar Nieves" at bounding box center [611, 295] width 318 height 28
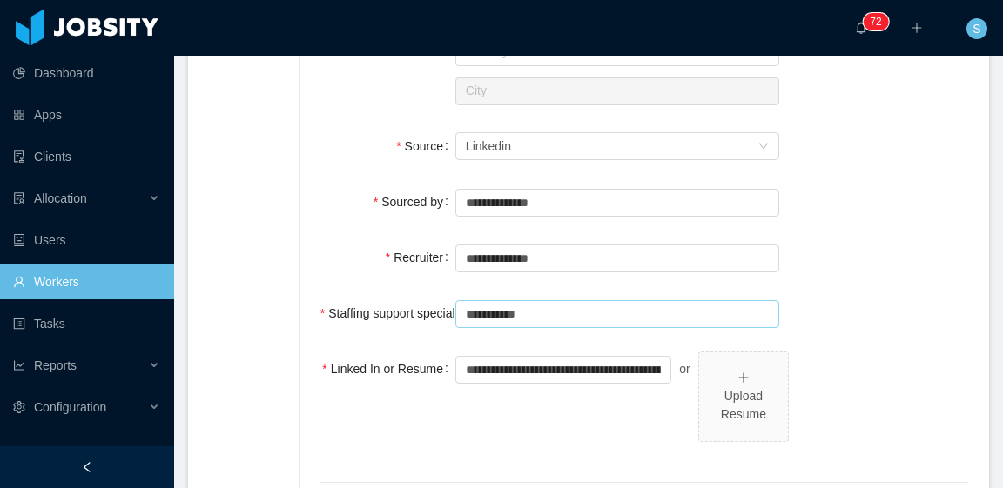
type input "**********"
click at [843, 240] on div "**********" at bounding box center [644, 257] width 648 height 35
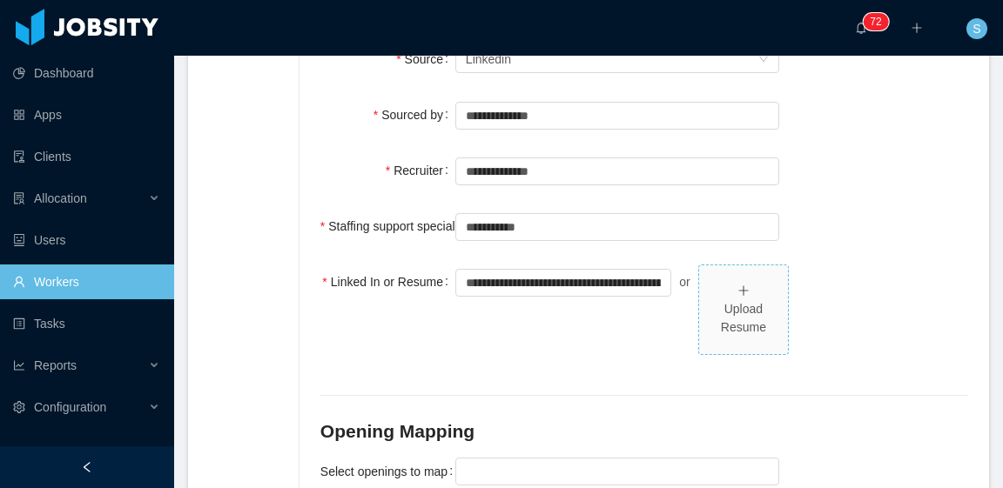
click at [731, 300] on div "Upload Resume" at bounding box center [743, 318] width 75 height 37
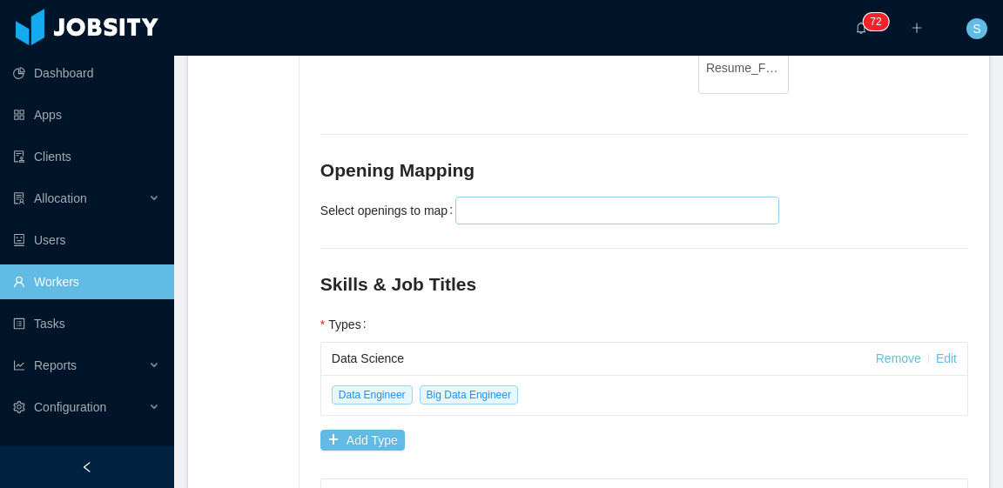
click at [548, 198] on div at bounding box center [615, 211] width 308 height 26
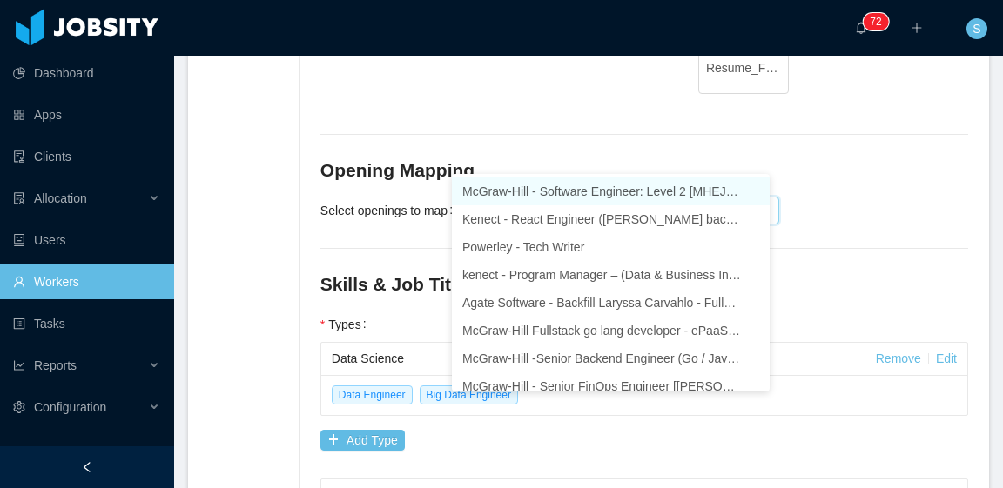
type input "**"
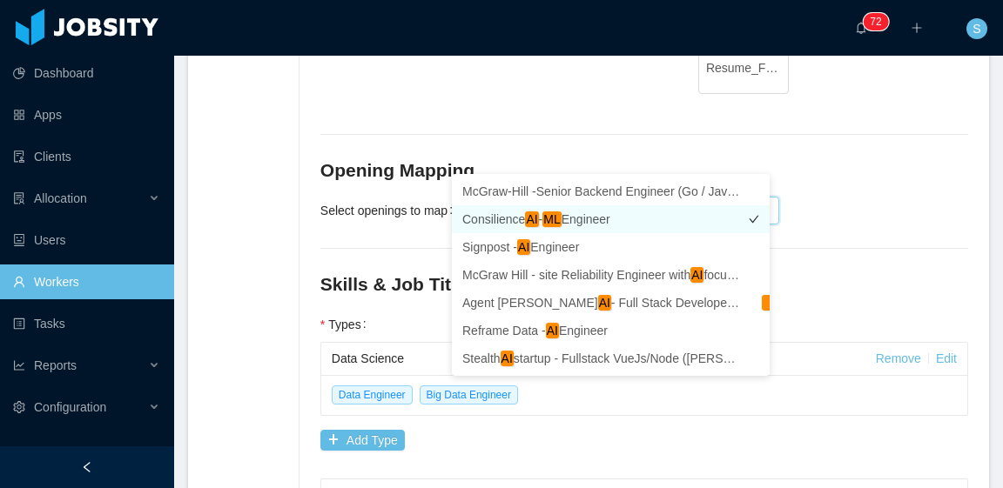
click at [588, 213] on li "Consilience AI - ML Engineer" at bounding box center [611, 219] width 318 height 28
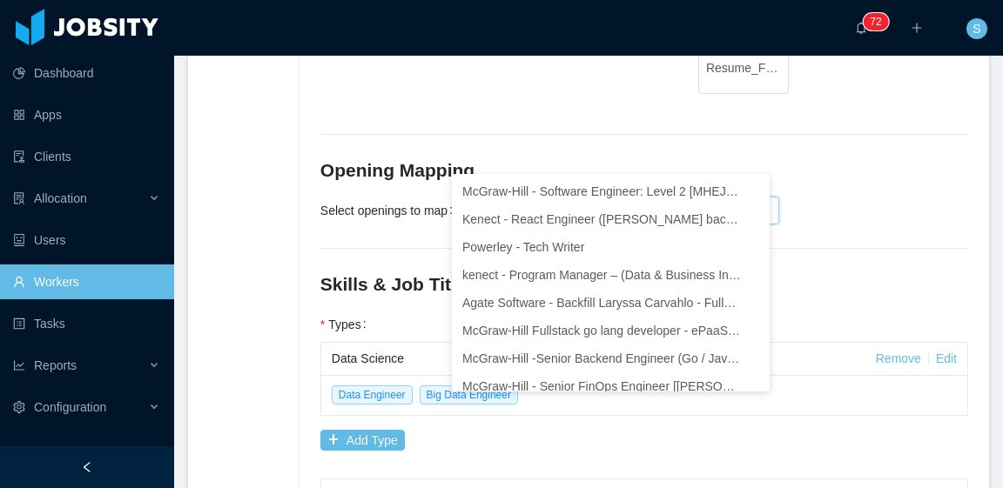
click at [808, 193] on div "Select openings to map Consilience AI - ML Engineer" at bounding box center [644, 210] width 648 height 35
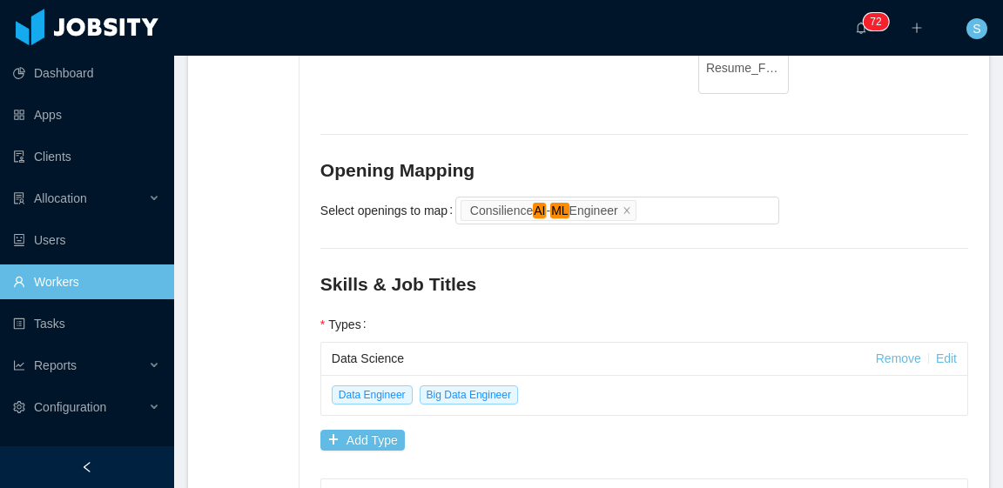
scroll to position [871, 0]
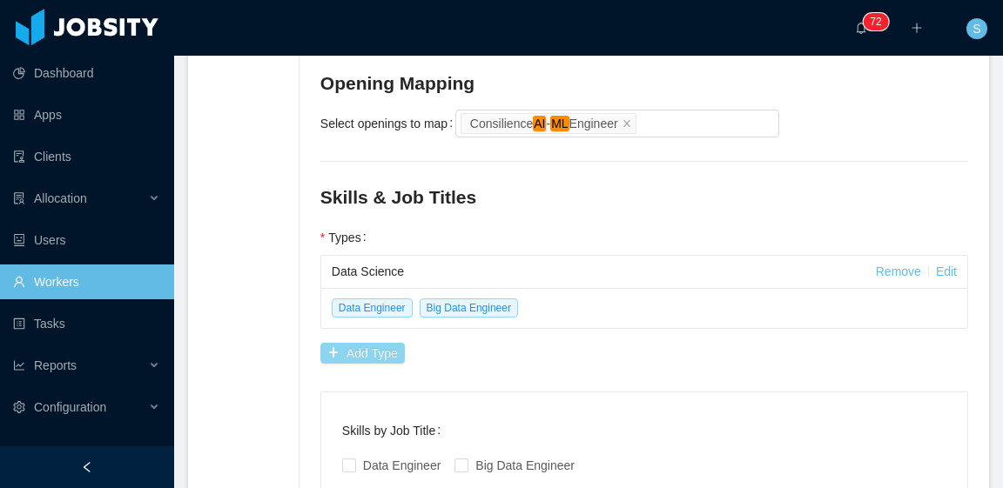
click at [390, 343] on button "Add Type" at bounding box center [362, 353] width 84 height 21
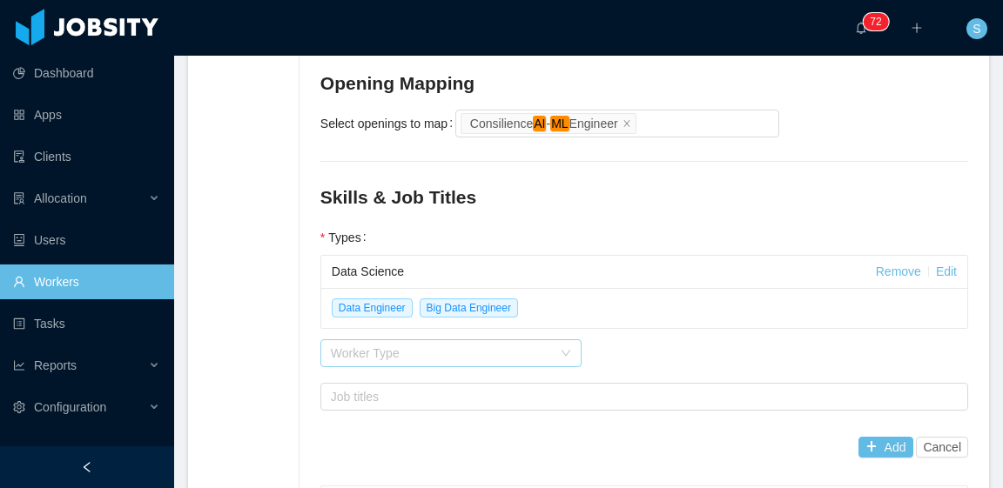
click at [434, 345] on div "Worker Type" at bounding box center [441, 353] width 221 height 17
type input "*"
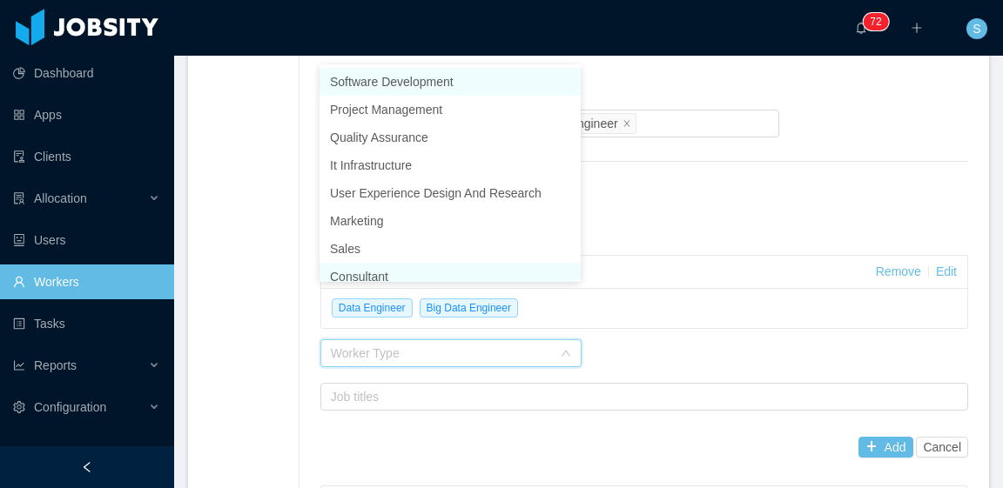
scroll to position [9, 0]
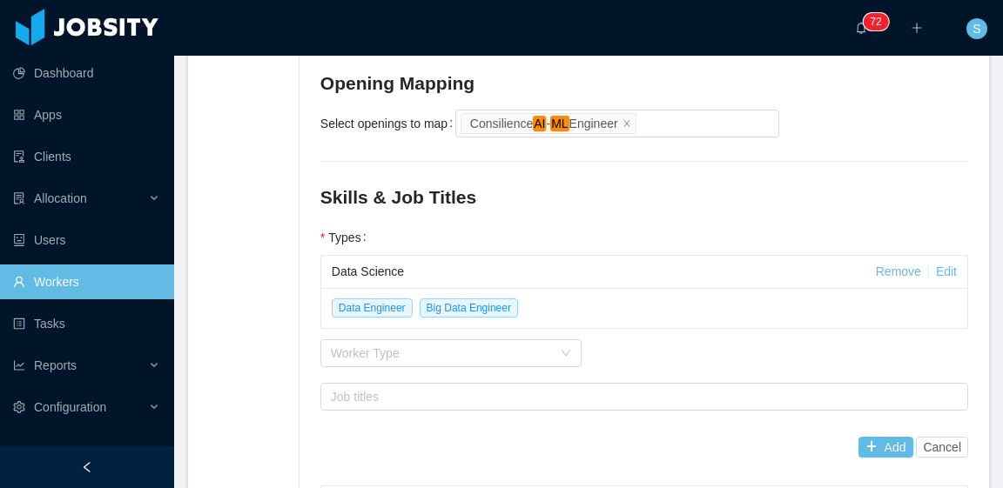
click at [634, 288] on div "Data Engineer Big Data Engineer" at bounding box center [644, 308] width 646 height 40
click at [495, 345] on div "Worker Type" at bounding box center [441, 353] width 221 height 17
type input "*"
click at [716, 288] on div "Data Engineer Big Data Engineer" at bounding box center [644, 308] width 646 height 40
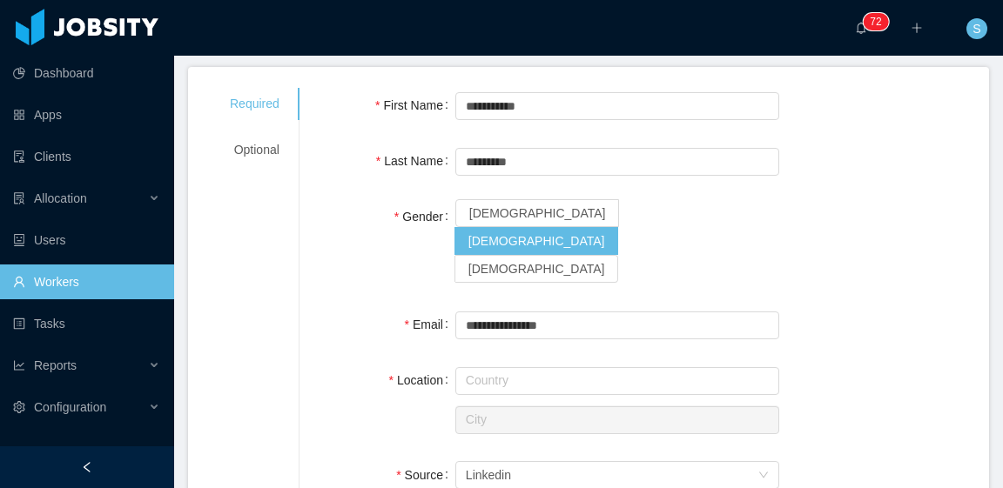
scroll to position [174, 0]
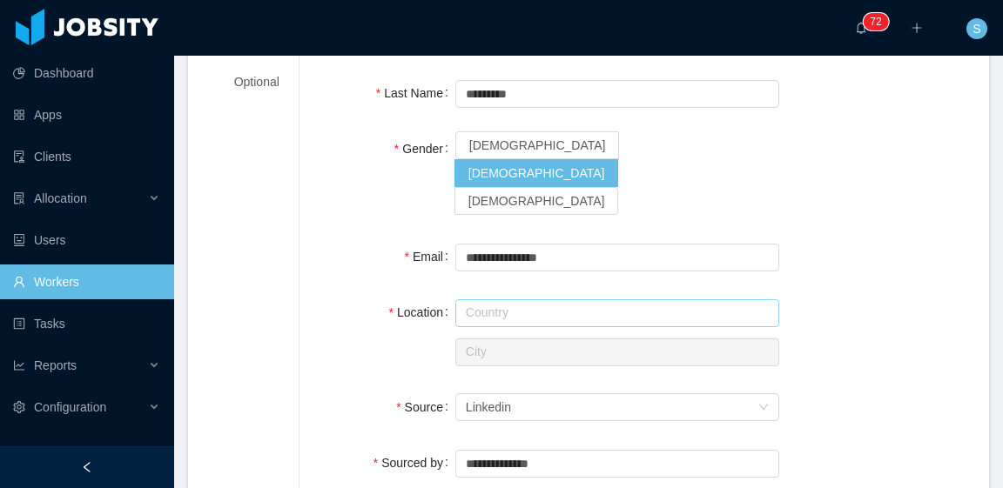
click at [544, 299] on input "text" at bounding box center [617, 313] width 324 height 28
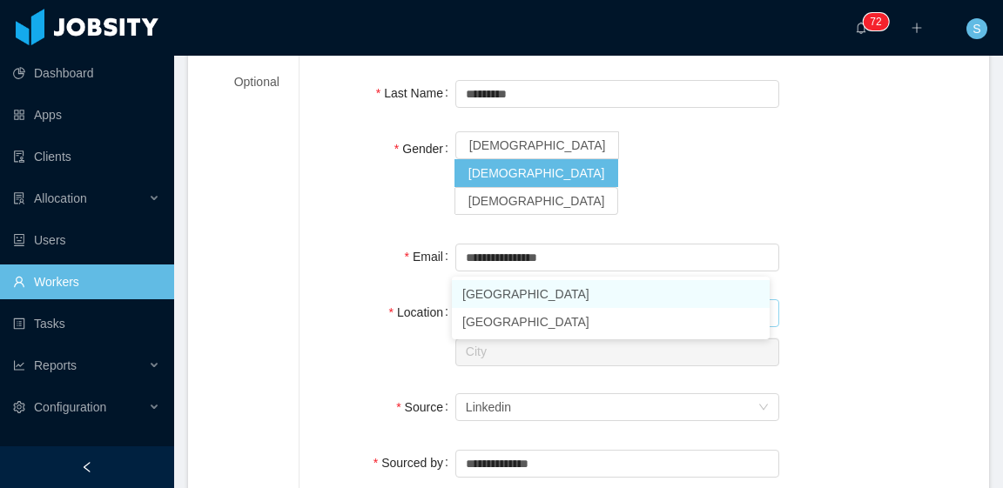
click at [518, 299] on li "Brazil" at bounding box center [611, 294] width 318 height 28
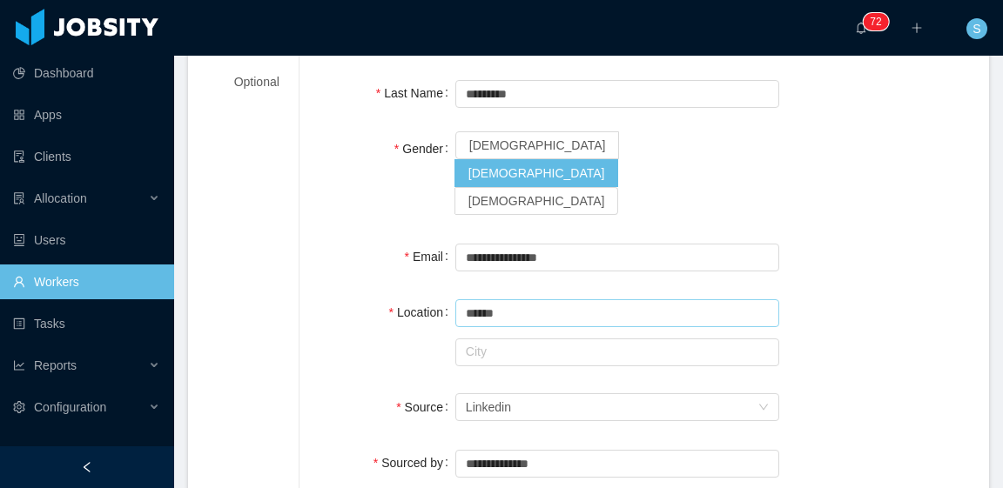
type input "******"
click at [508, 339] on input "text" at bounding box center [617, 353] width 324 height 28
click at [561, 339] on input "***" at bounding box center [617, 353] width 324 height 28
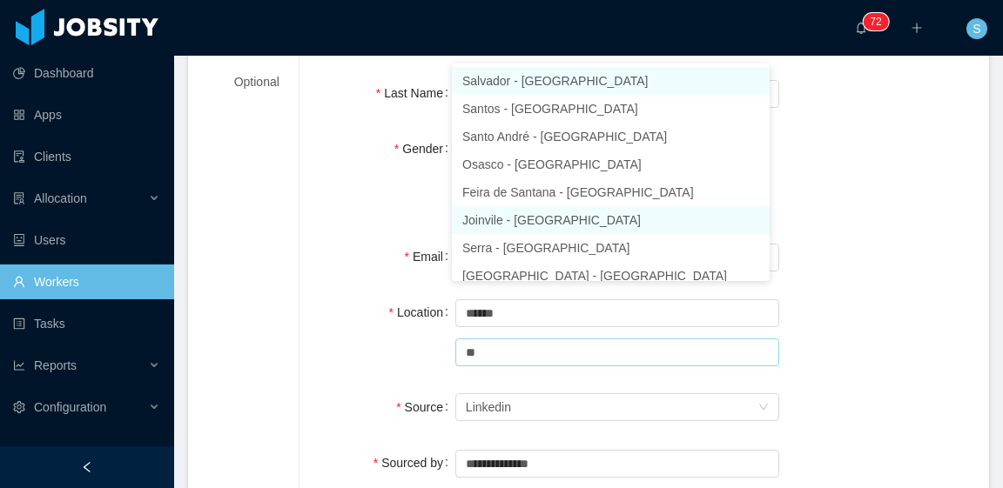
scroll to position [9, 0]
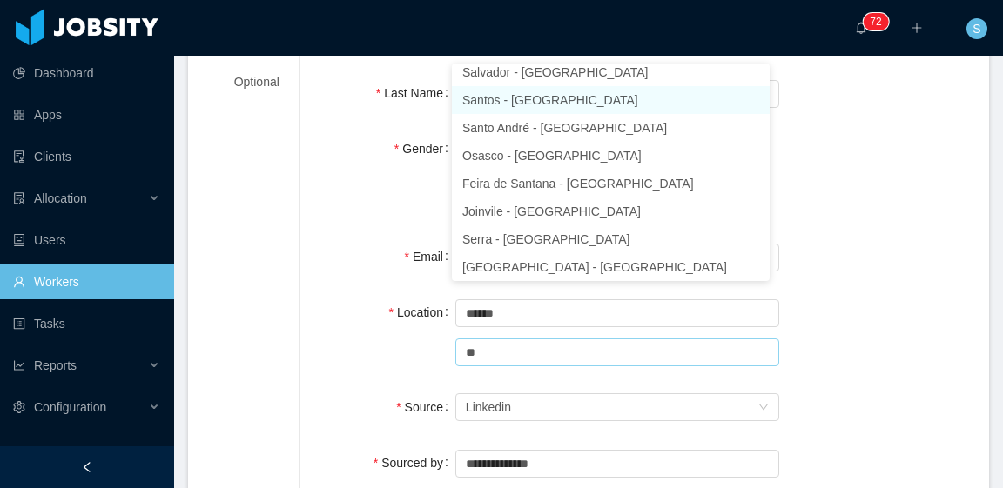
click at [570, 107] on li "Santos - São Paulo" at bounding box center [611, 100] width 318 height 28
type input "******"
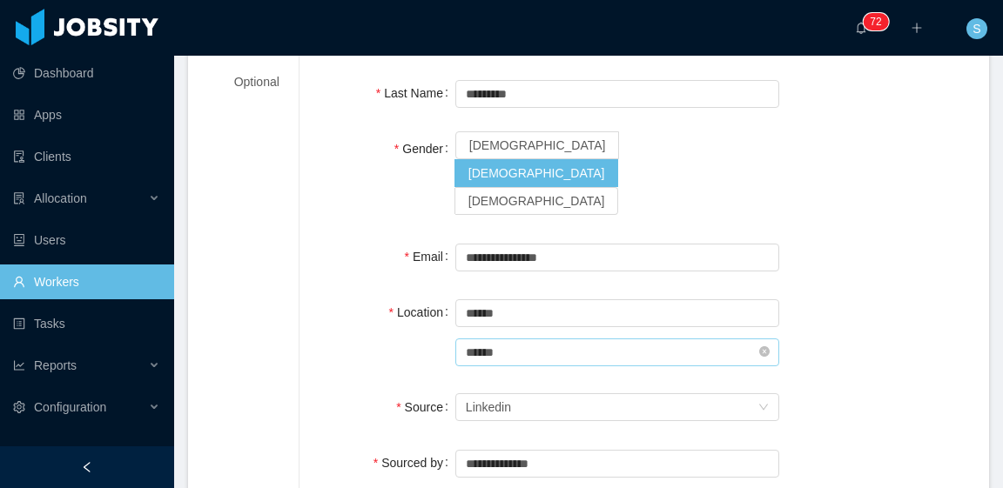
drag, startPoint x: 578, startPoint y: 298, endPoint x: 461, endPoint y: 298, distance: 116.7
click at [456, 339] on input "******" at bounding box center [617, 353] width 324 height 28
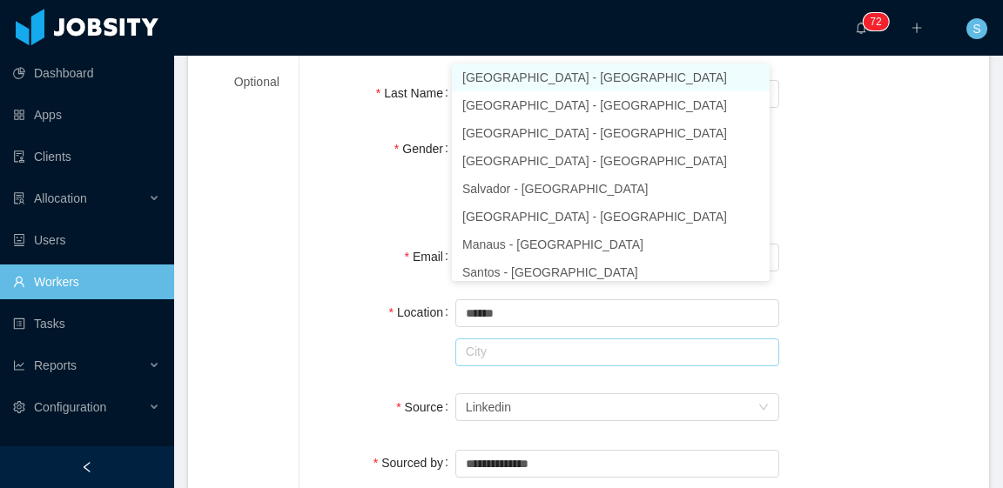
click at [564, 68] on li "São Paulo - São Paulo" at bounding box center [611, 78] width 318 height 28
type input "*********"
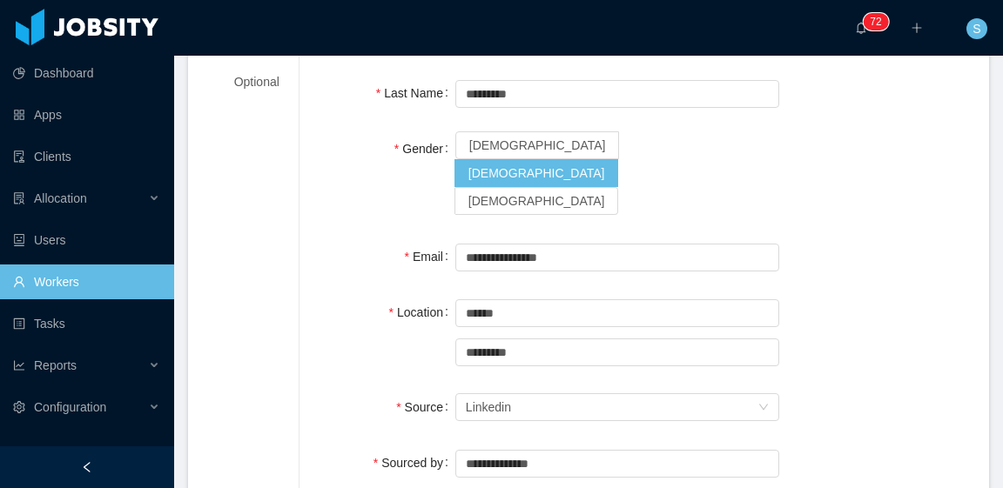
click at [795, 295] on div "Location Country ****** Brazil City ********* São Paulo" at bounding box center [644, 332] width 648 height 74
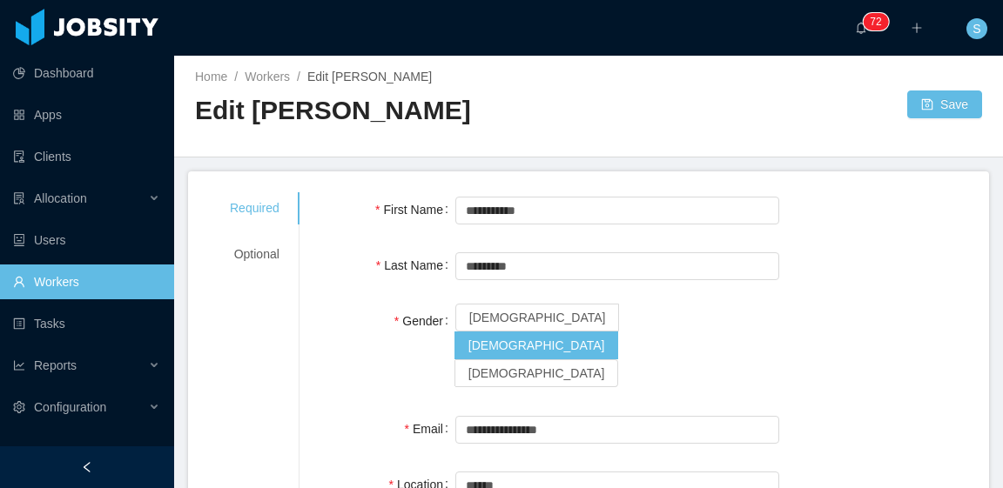
scroll to position [0, 0]
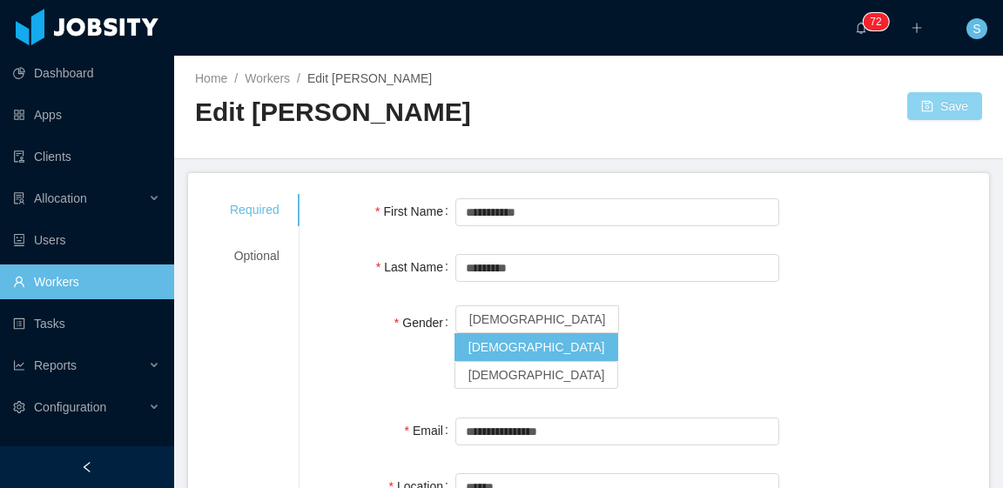
click at [919, 97] on button "Save" at bounding box center [944, 106] width 75 height 28
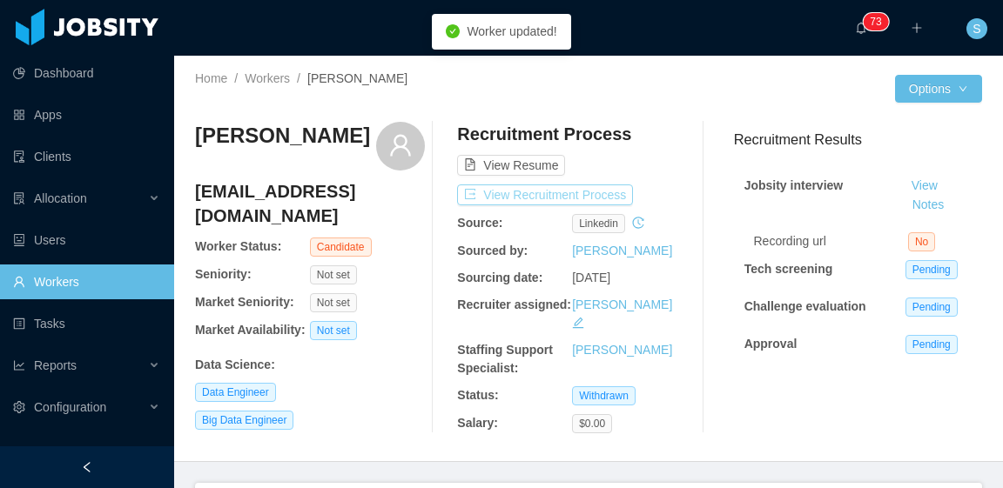
click at [603, 193] on button "View Recruitment Process" at bounding box center [545, 195] width 176 height 21
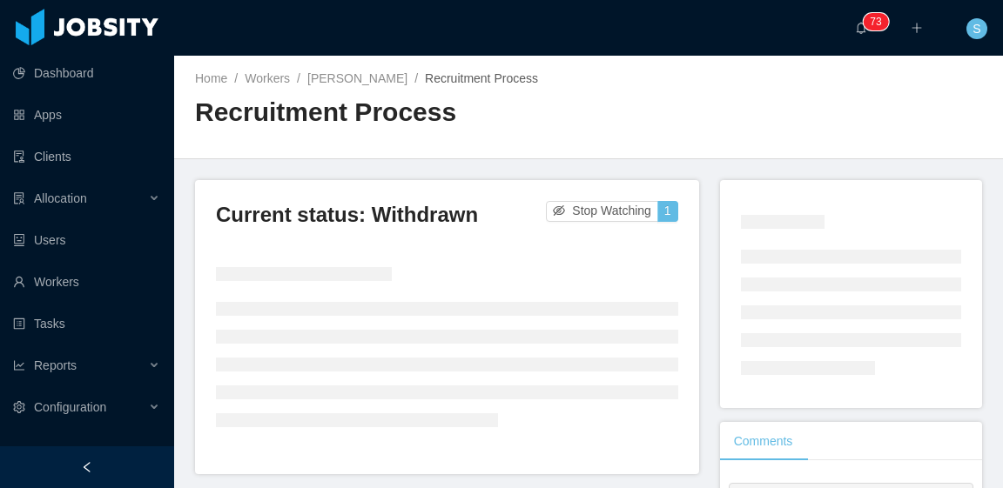
scroll to position [87, 0]
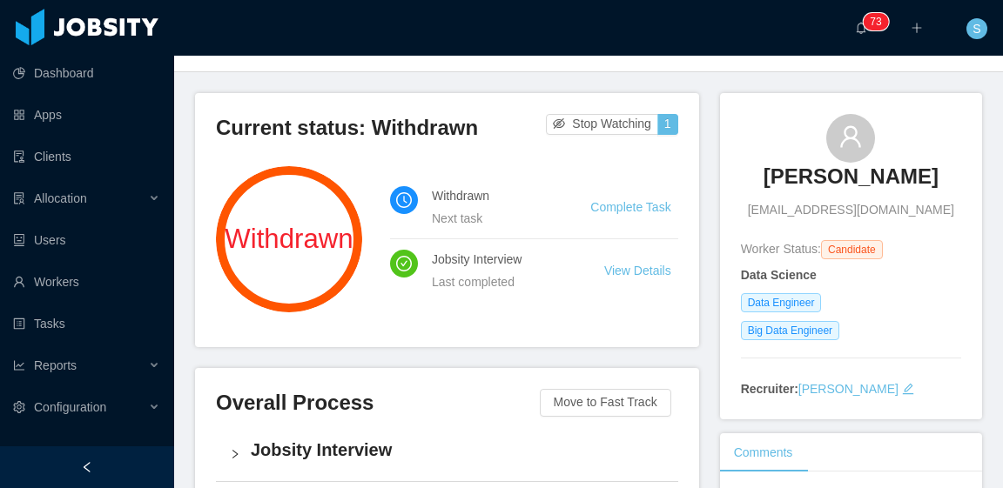
drag, startPoint x: 738, startPoint y: 170, endPoint x: 937, endPoint y: 187, distance: 199.3
click at [937, 187] on div "Fábio R. D. de Barros fabio.rdb@usp.br" at bounding box center [851, 166] width 220 height 105
copy h3 "Fábio R. D. de Barros"
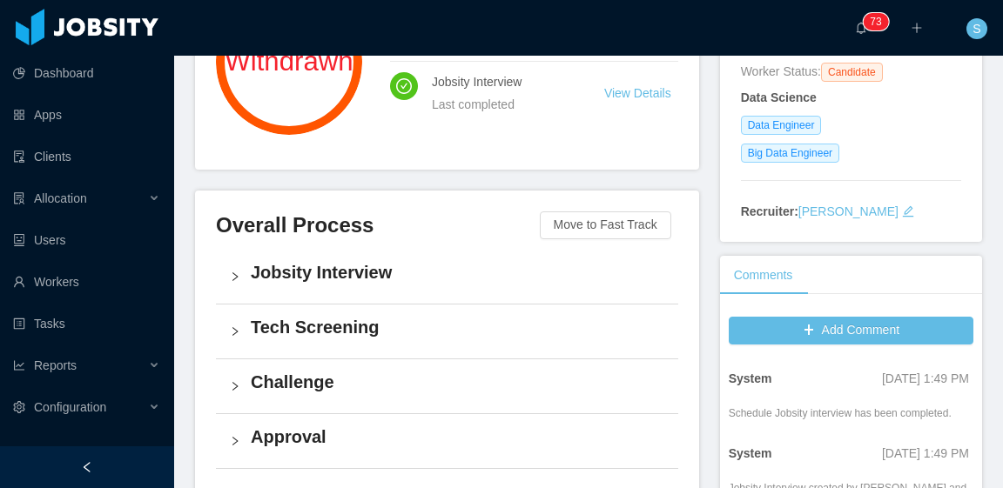
scroll to position [348, 0]
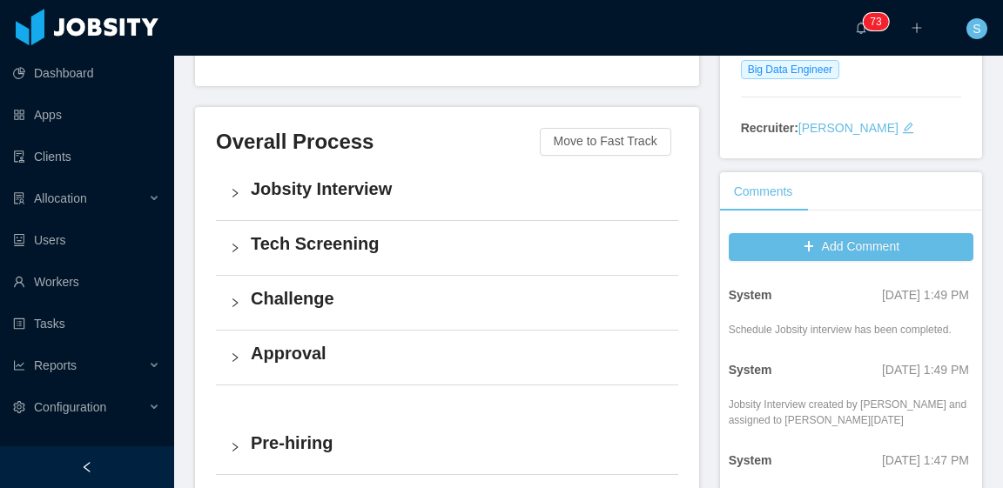
click at [399, 198] on h4 "Jobsity Interview" at bounding box center [458, 189] width 414 height 24
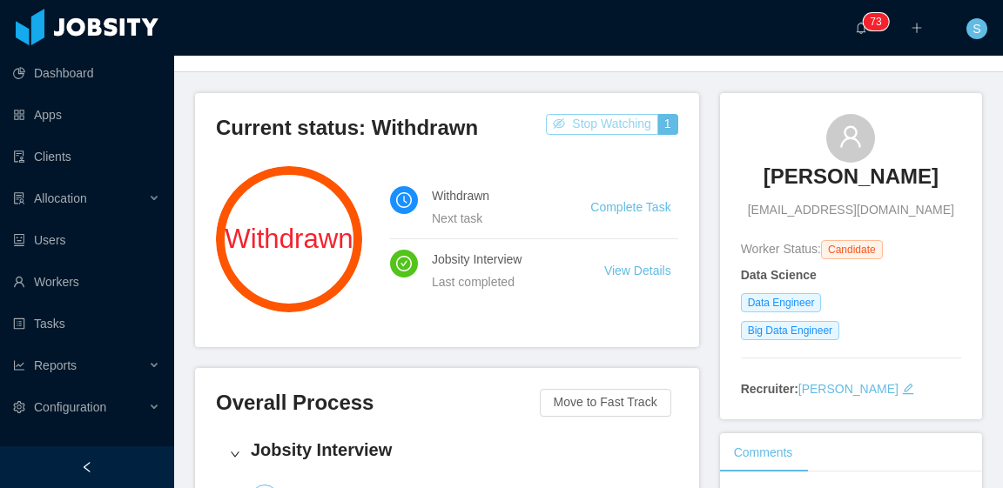
scroll to position [0, 0]
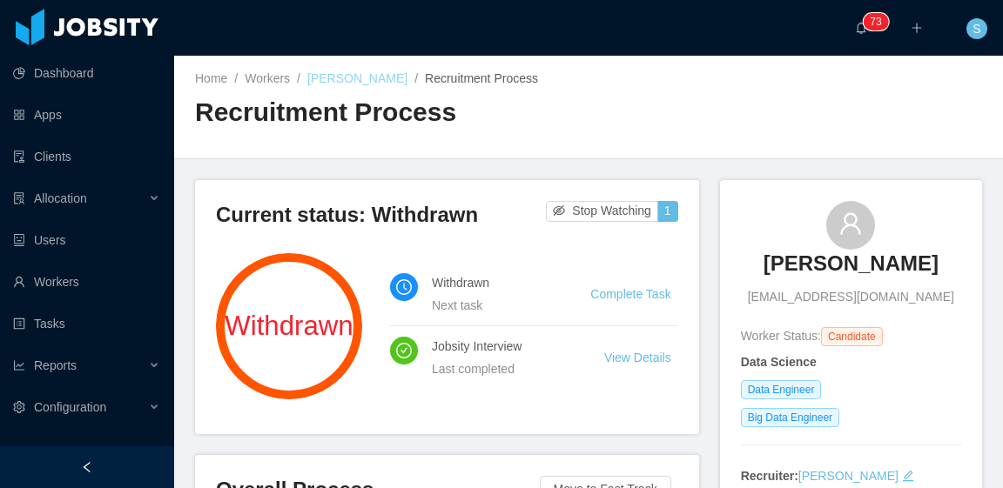
click at [391, 77] on link "Fábio R. D. de Barros" at bounding box center [357, 78] width 100 height 14
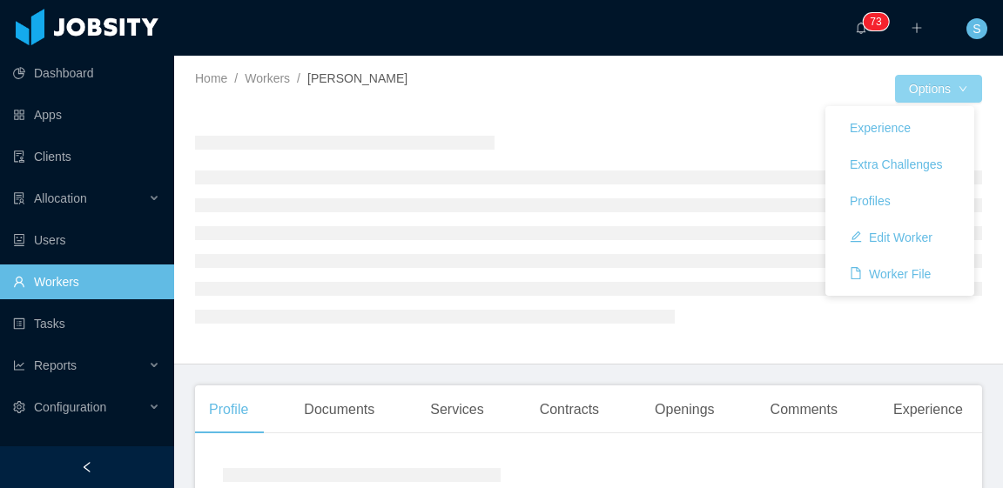
click at [951, 87] on button "Options" at bounding box center [938, 89] width 87 height 28
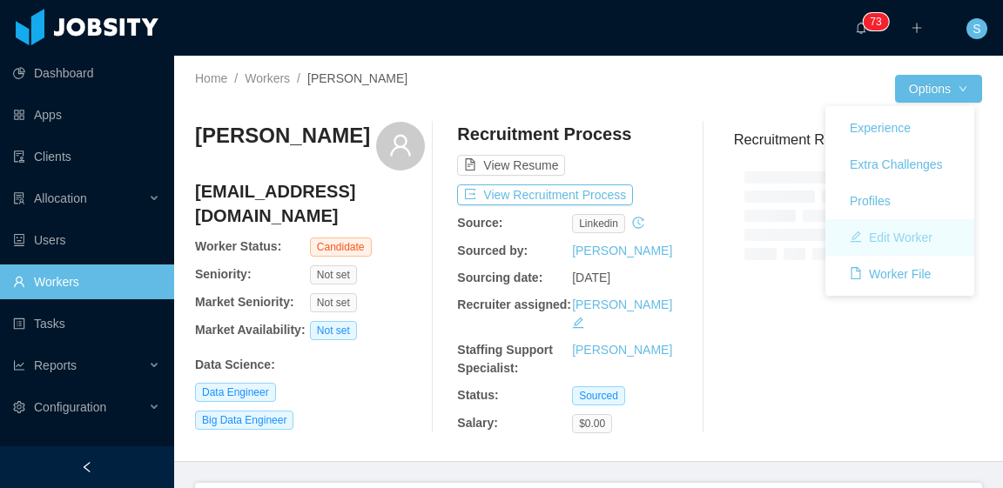
click at [927, 231] on button "Edit Worker" at bounding box center [891, 238] width 111 height 28
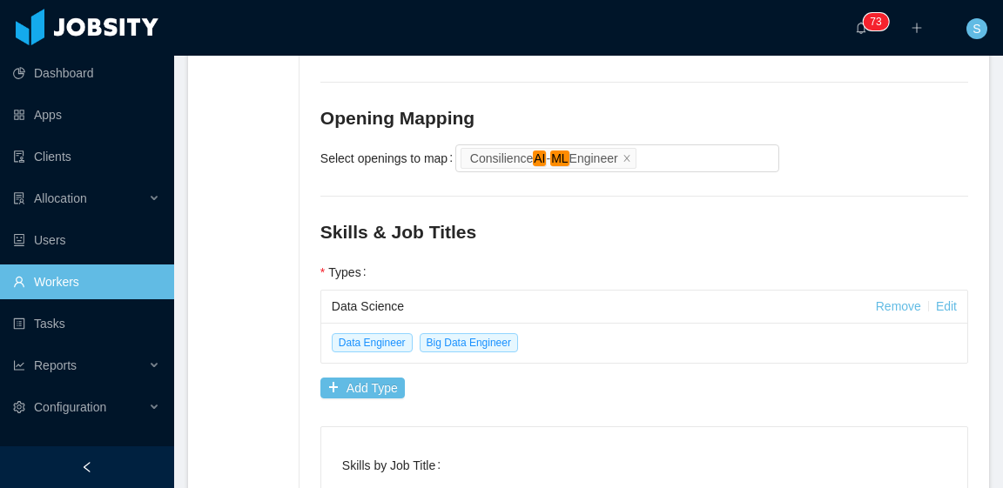
scroll to position [958, 0]
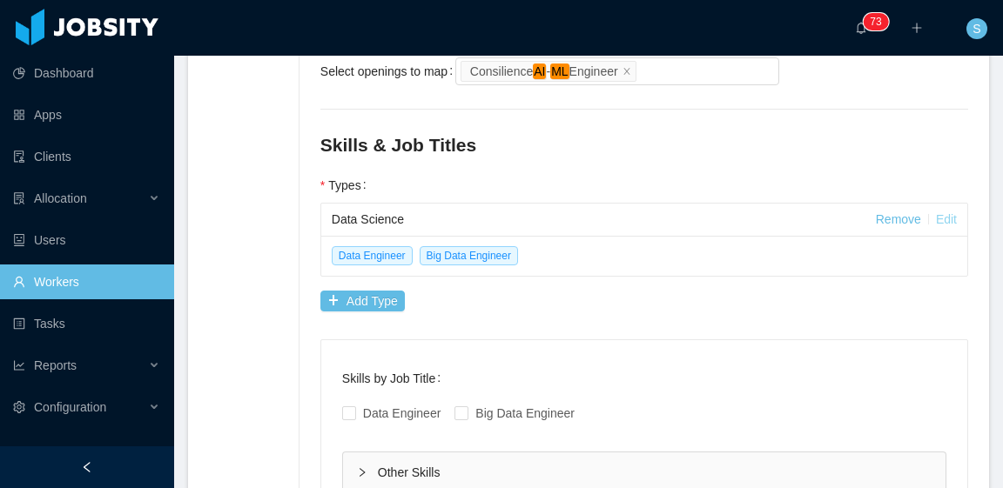
click at [936, 212] on link "Edit" at bounding box center [946, 219] width 21 height 14
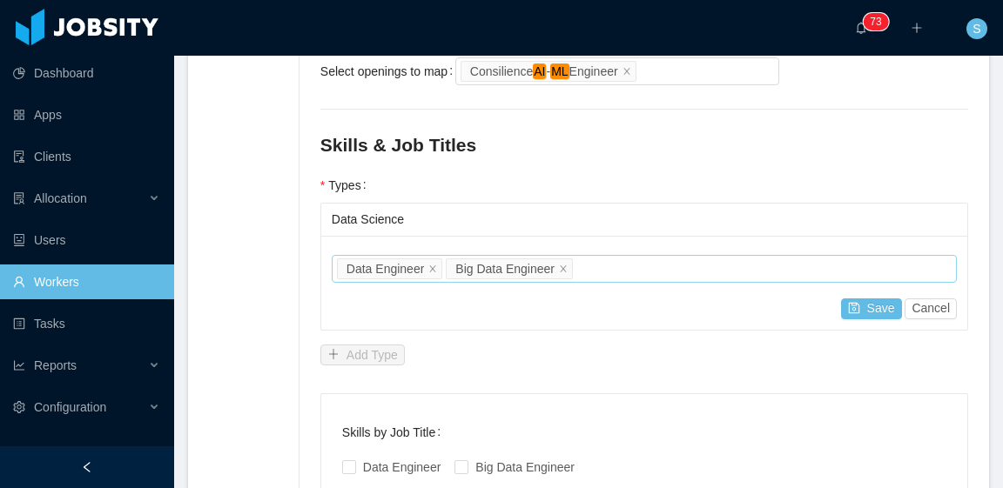
click at [624, 256] on div "Job titles Data Engineer Big Data Engineer" at bounding box center [641, 269] width 609 height 26
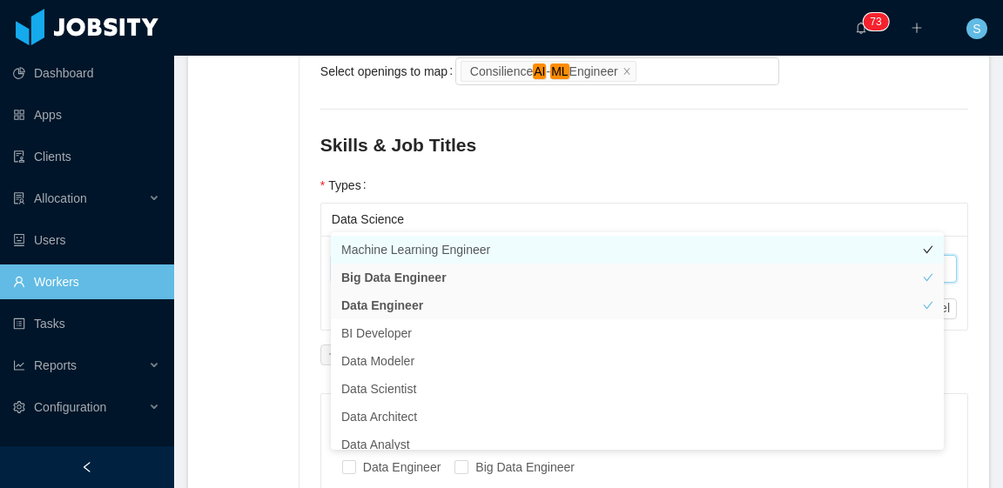
click at [579, 250] on li "Machine Learning Engineer" at bounding box center [637, 250] width 613 height 28
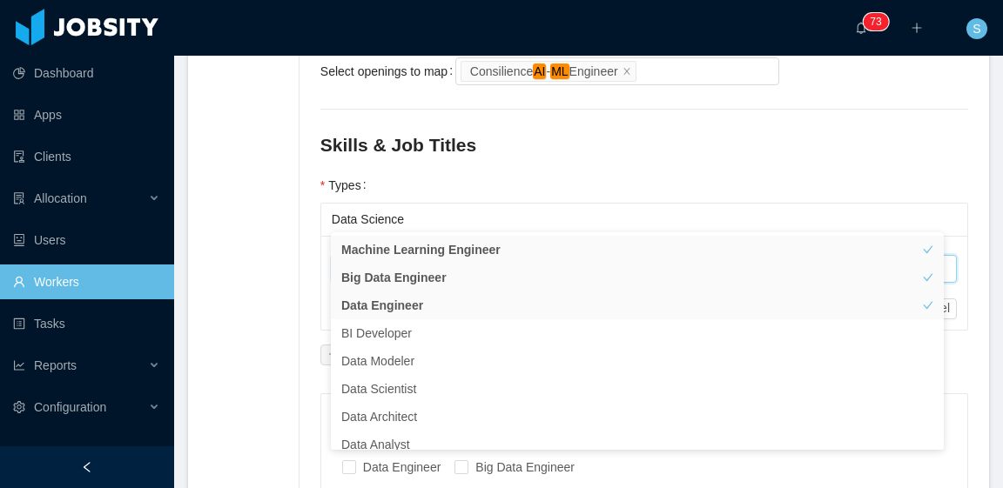
click at [895, 204] on div "Data Science" at bounding box center [644, 220] width 625 height 32
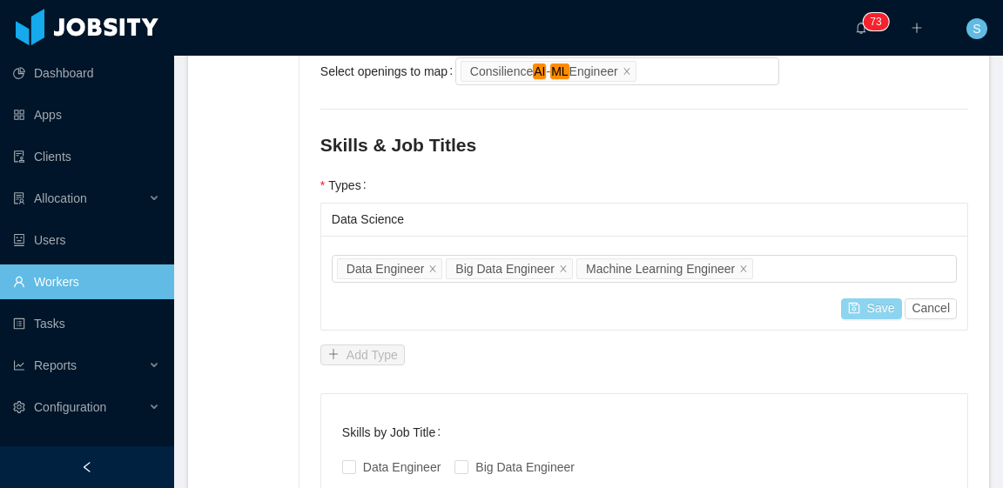
click at [869, 299] on button "Save" at bounding box center [871, 309] width 61 height 21
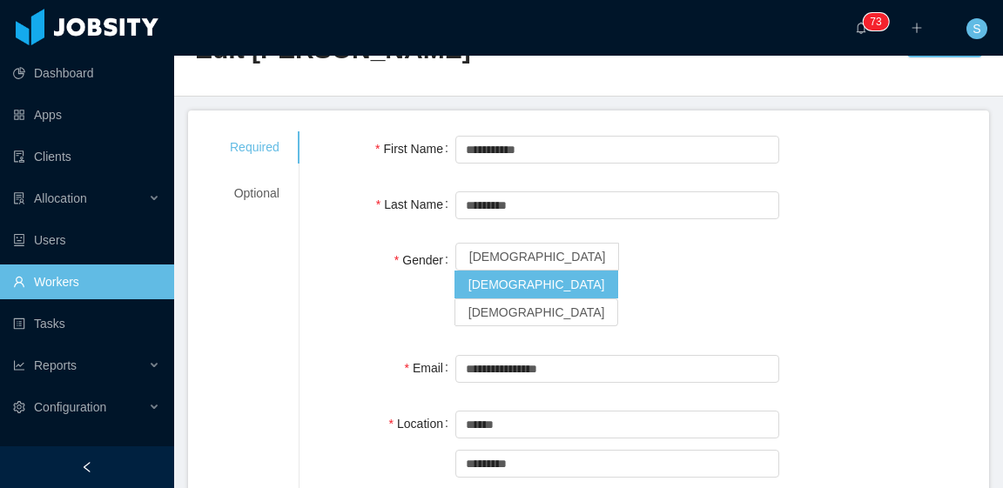
scroll to position [0, 0]
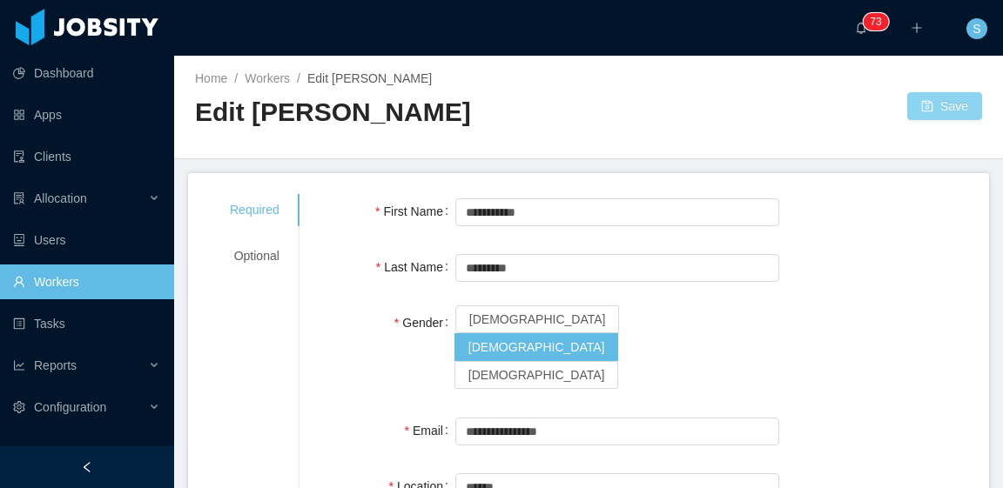
click at [923, 106] on button "Save" at bounding box center [944, 106] width 75 height 28
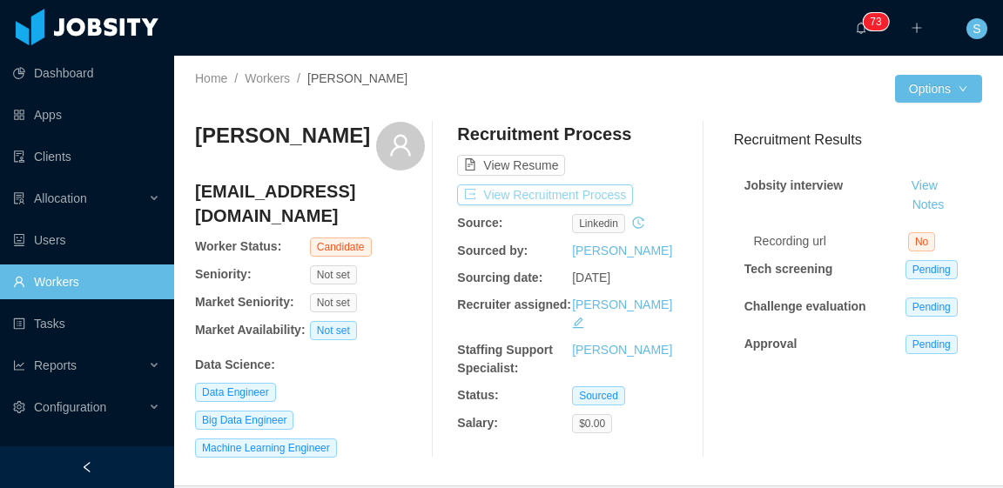
click at [585, 192] on button "View Recruitment Process" at bounding box center [545, 195] width 176 height 21
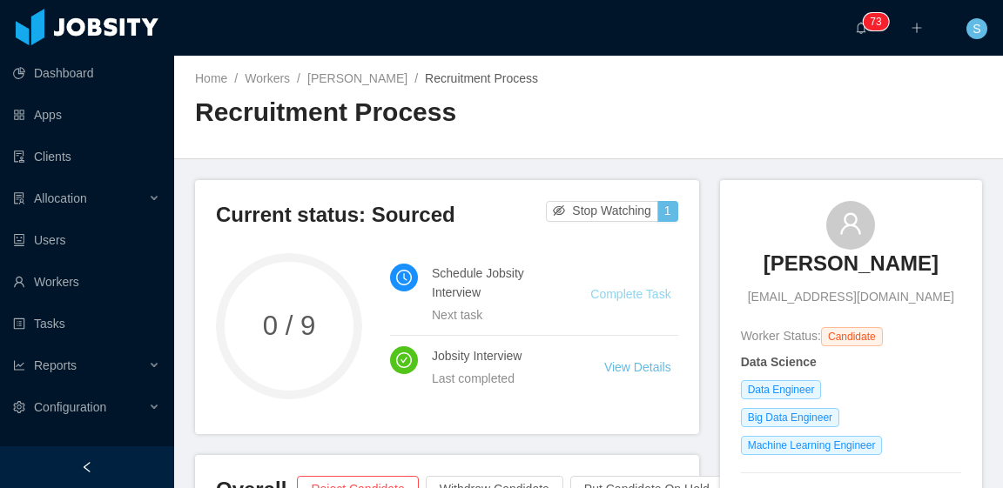
click at [647, 291] on link "Complete Task" at bounding box center [630, 294] width 80 height 14
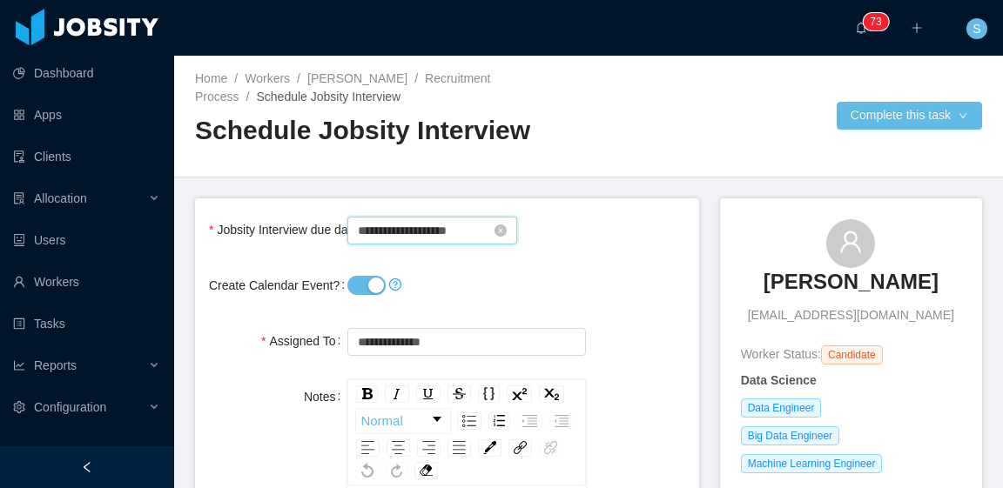
click at [427, 218] on input "**********" at bounding box center [432, 231] width 170 height 28
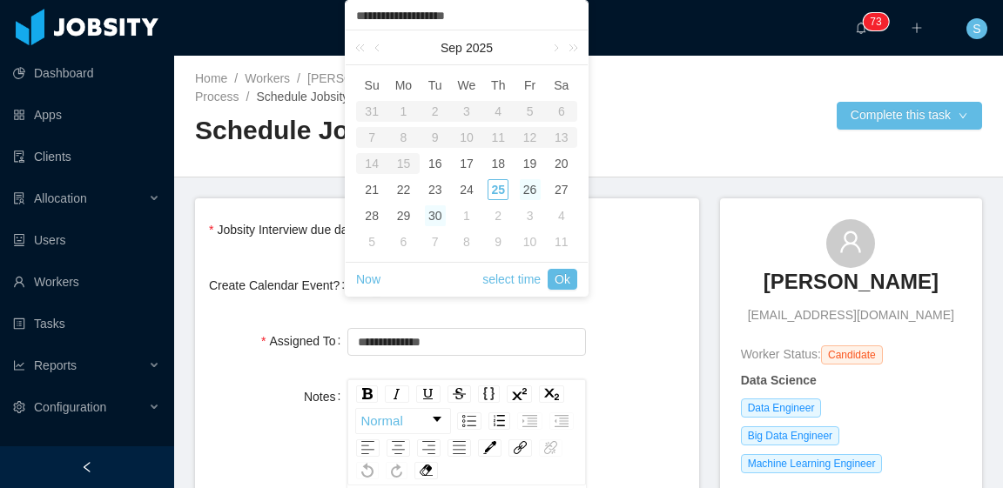
click at [527, 190] on div "26" at bounding box center [530, 189] width 21 height 21
type input "**********"
click at [562, 277] on link "Ok" at bounding box center [563, 279] width 30 height 21
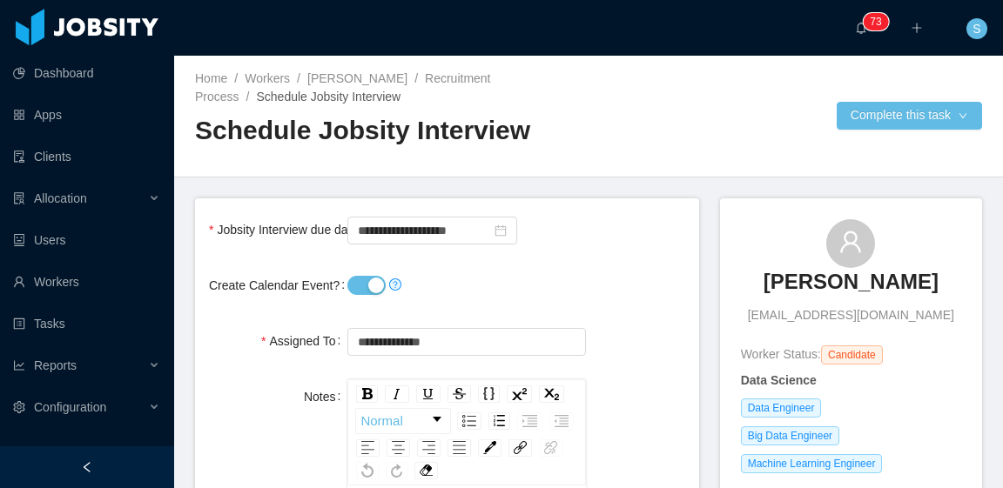
click at [362, 285] on button "Create Calendar Event?" at bounding box center [366, 285] width 38 height 19
click at [878, 107] on button "Complete this task" at bounding box center [909, 116] width 145 height 28
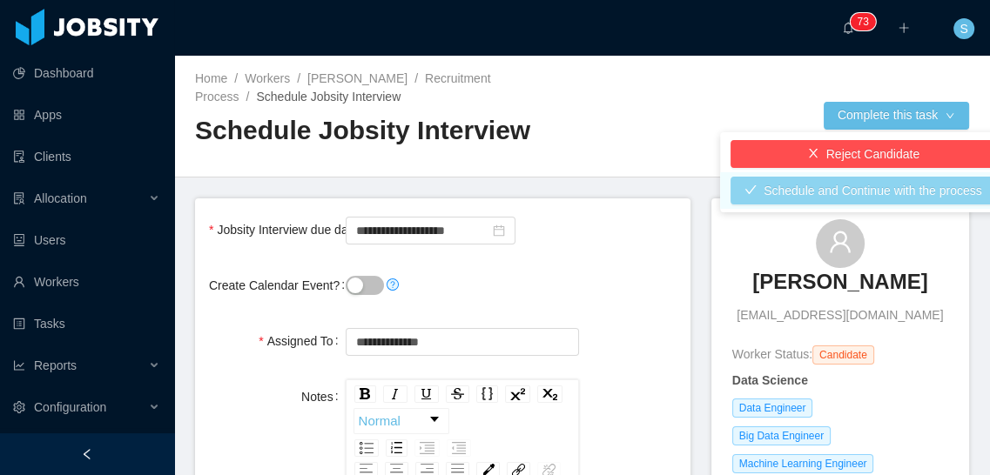
click at [857, 193] on button "Schedule and Continue with the process" at bounding box center [863, 191] width 266 height 28
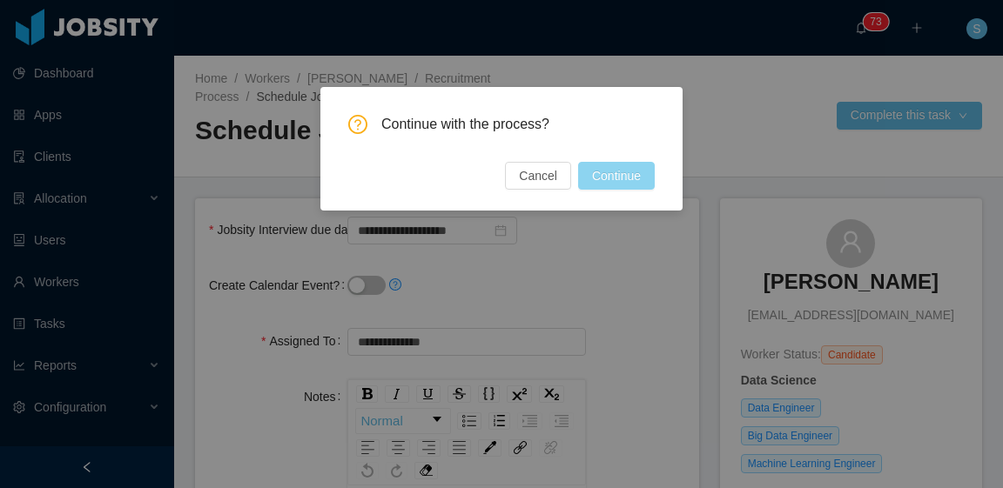
click at [607, 184] on button "Continue" at bounding box center [616, 176] width 77 height 28
click at [756, 89] on div "Continue with the process? Cancel Continue" at bounding box center [501, 244] width 1003 height 488
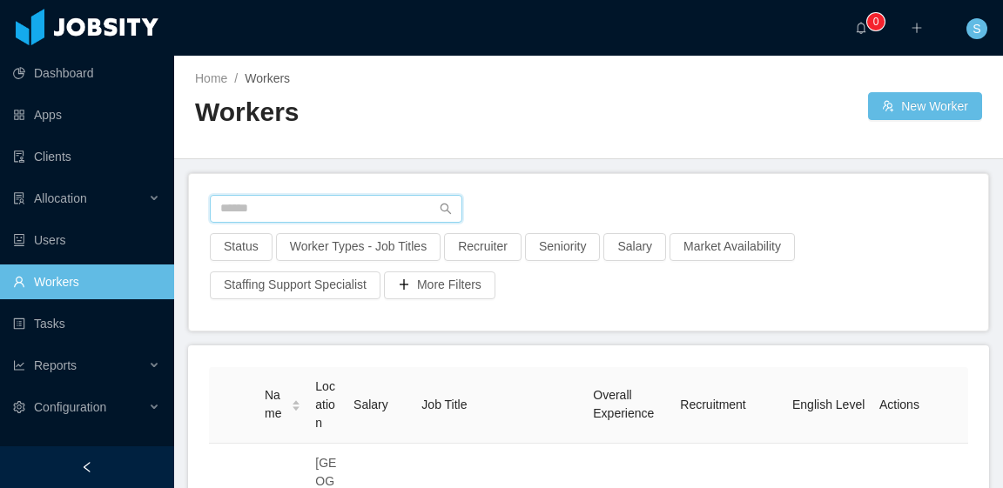
click at [361, 212] on input "text" at bounding box center [336, 209] width 252 height 28
paste input "**********"
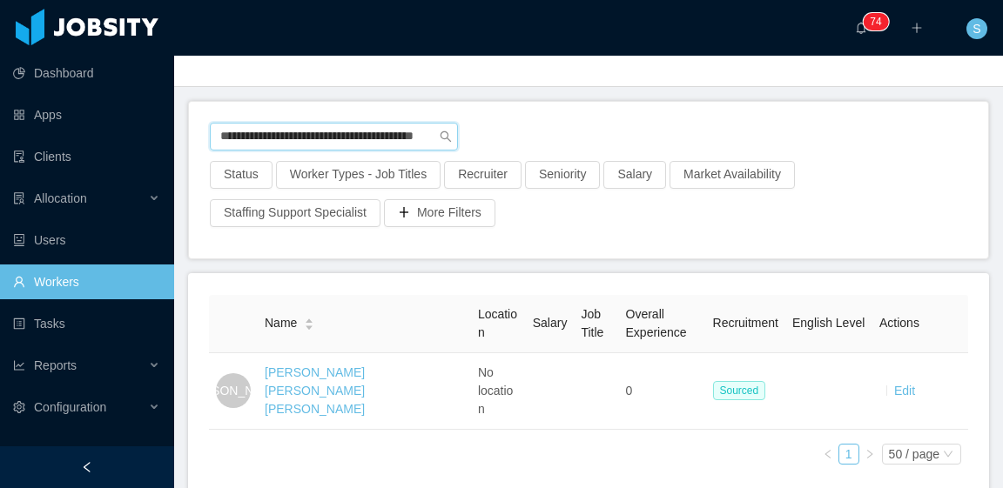
scroll to position [87, 0]
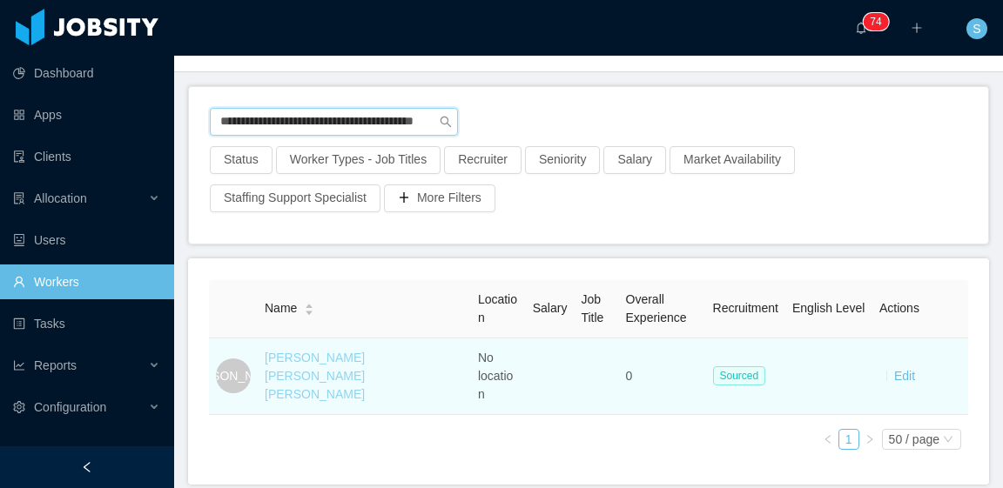
type input "**********"
click at [353, 358] on link "Carlos ivan Hernandez Antunez" at bounding box center [315, 376] width 100 height 50
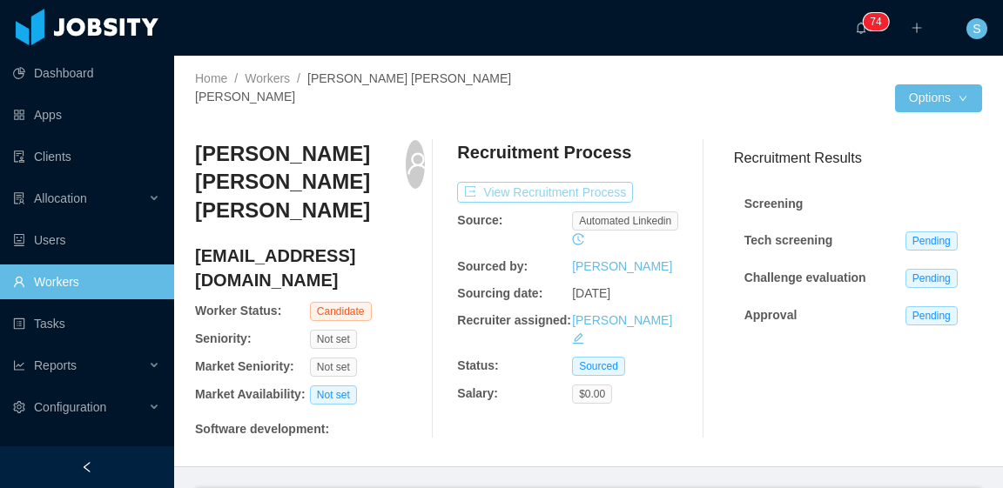
click at [606, 182] on button "View Recruitment Process" at bounding box center [545, 192] width 176 height 21
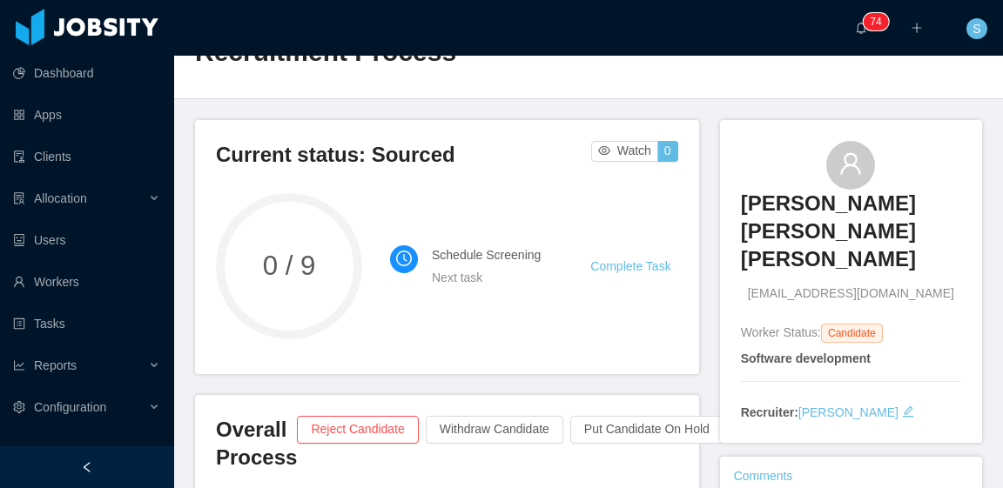
scroll to position [87, 0]
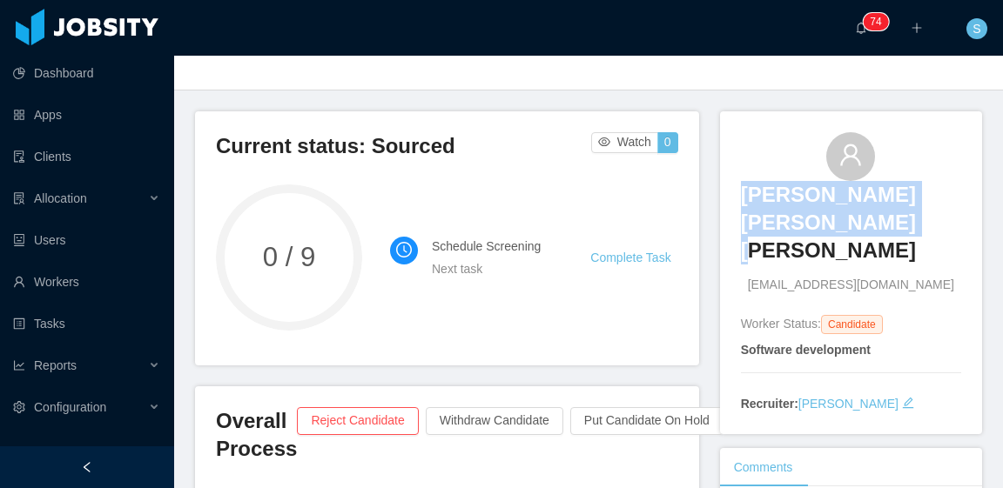
drag, startPoint x: 727, startPoint y: 178, endPoint x: 822, endPoint y: 236, distance: 110.9
click at [822, 236] on div "Carlos ivan Hernandez Antunez carlosha@outlook.com Worker Status: Candidate Sof…" at bounding box center [851, 272] width 262 height 323
copy h3 "Carlos ivan Hernandez Antunez"
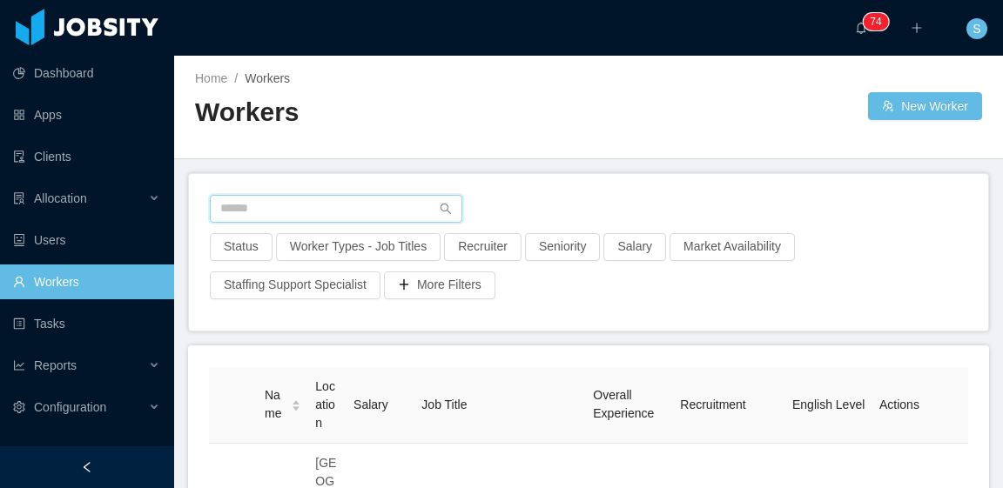
click at [261, 212] on input "text" at bounding box center [336, 209] width 252 height 28
paste input "**********"
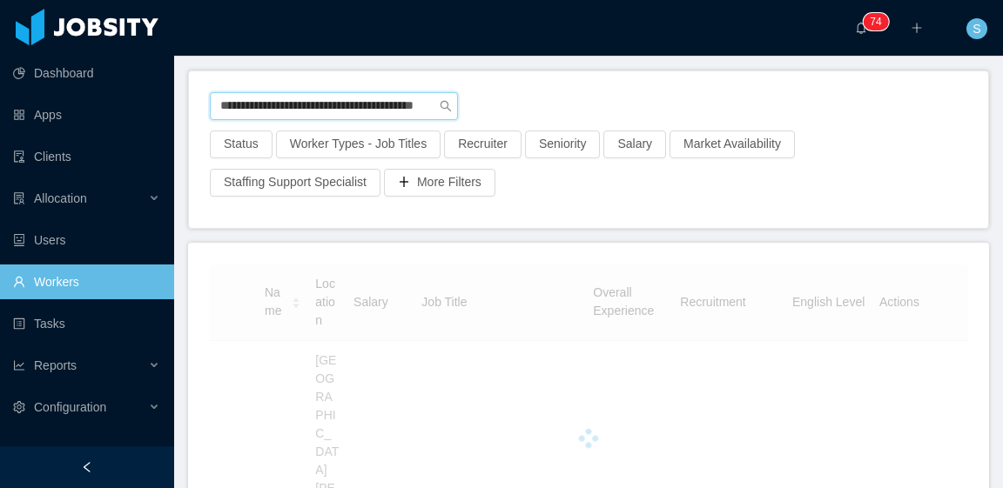
scroll to position [151, 0]
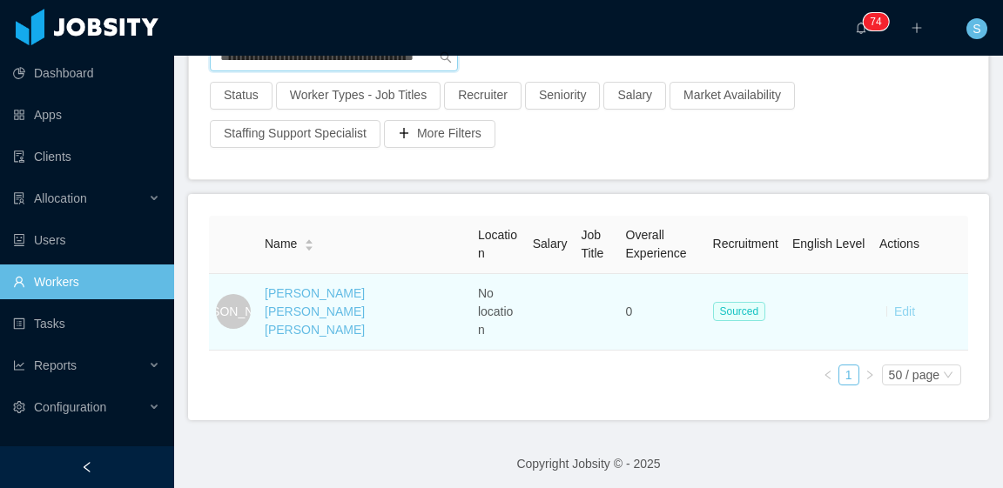
type input "**********"
click at [894, 305] on link "Edit" at bounding box center [904, 312] width 21 height 14
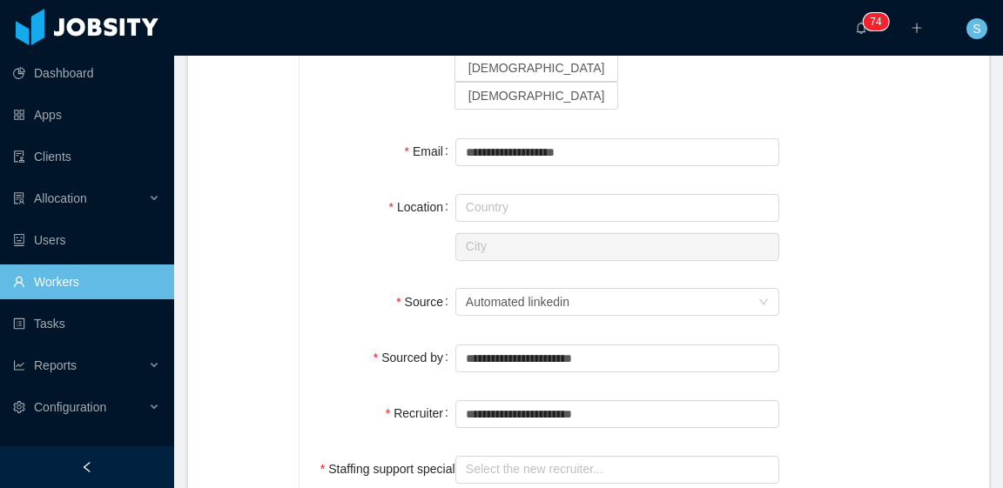
scroll to position [522, 0]
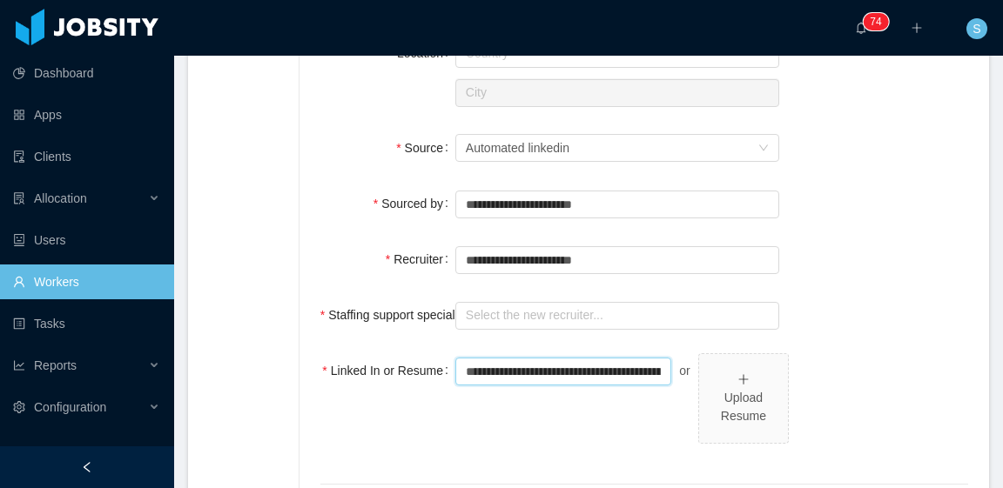
click at [626, 358] on input "**********" at bounding box center [563, 372] width 216 height 28
click at [636, 358] on input "**********" at bounding box center [563, 372] width 216 height 28
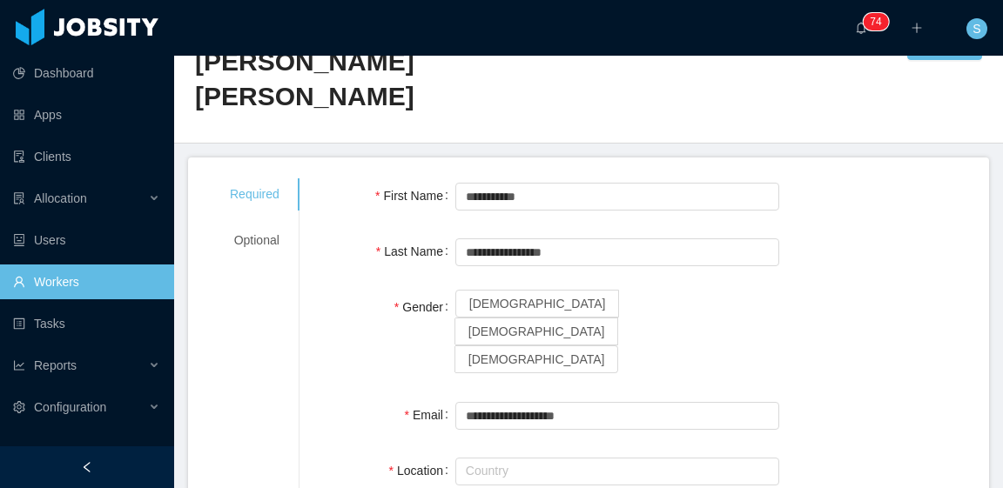
scroll to position [0, 0]
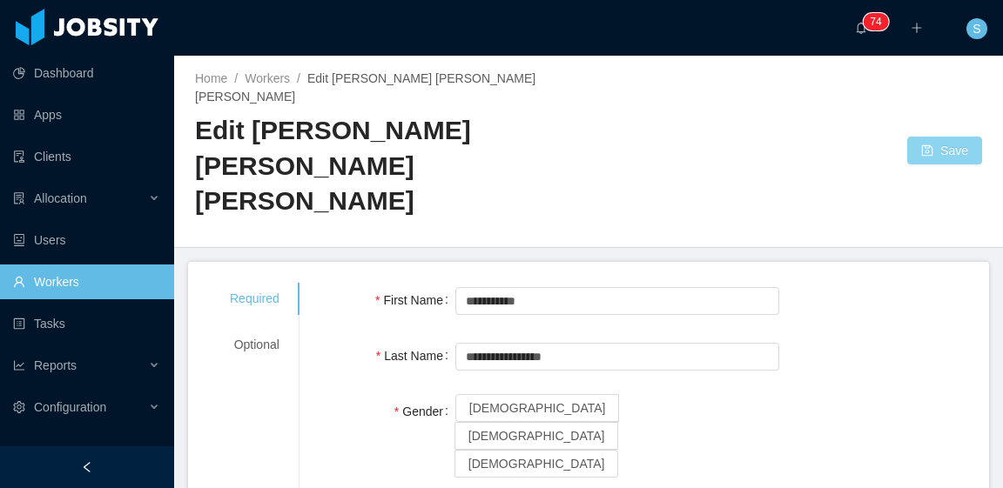
type input "**********"
click at [937, 137] on button "Save" at bounding box center [944, 151] width 75 height 28
click at [564, 422] on label "Male" at bounding box center [537, 436] width 164 height 28
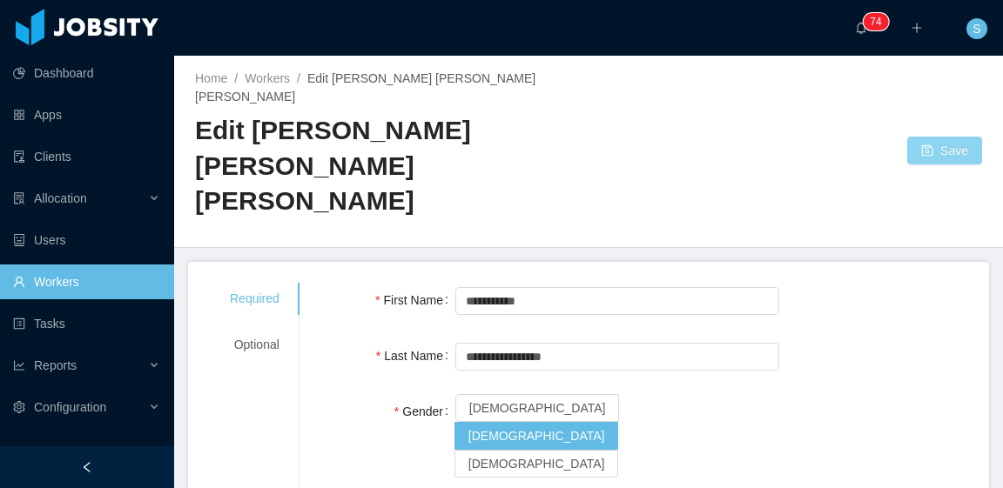
click at [945, 137] on button "Save" at bounding box center [944, 151] width 75 height 28
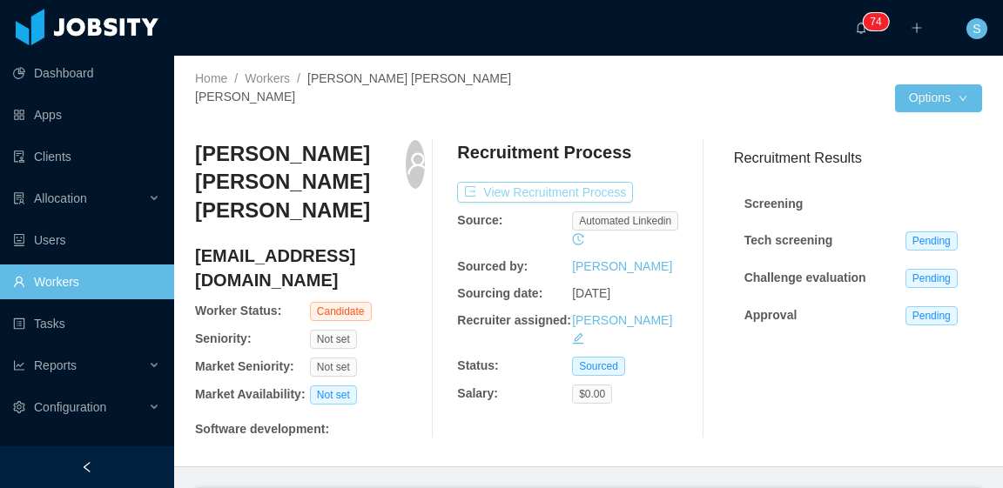
click at [548, 182] on button "View Recruitment Process" at bounding box center [545, 192] width 176 height 21
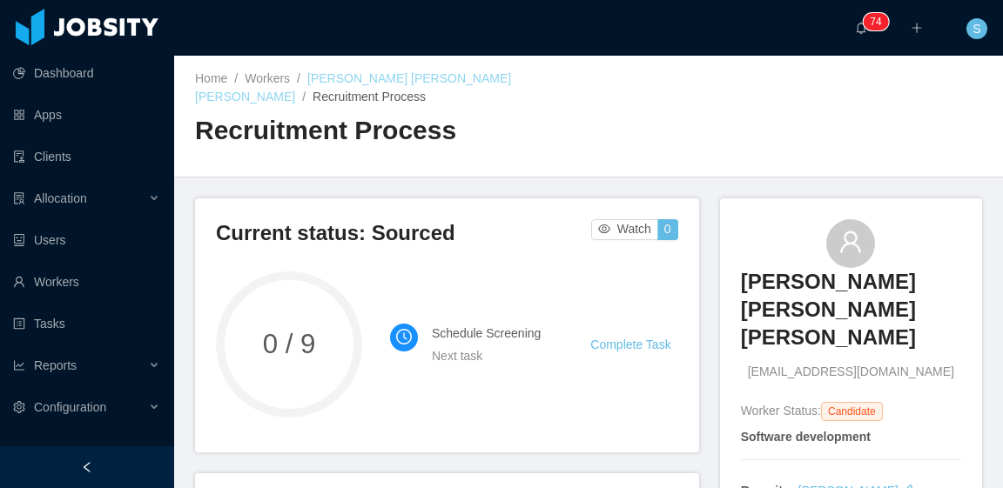
click at [373, 83] on link "Carlos ivan Hernandez Antunez" at bounding box center [353, 87] width 316 height 32
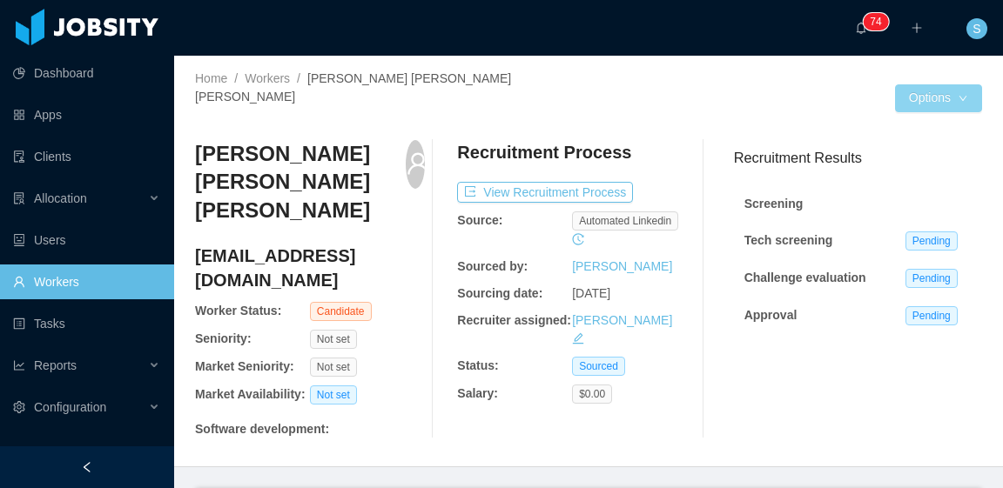
click at [934, 84] on button "Options" at bounding box center [938, 98] width 87 height 28
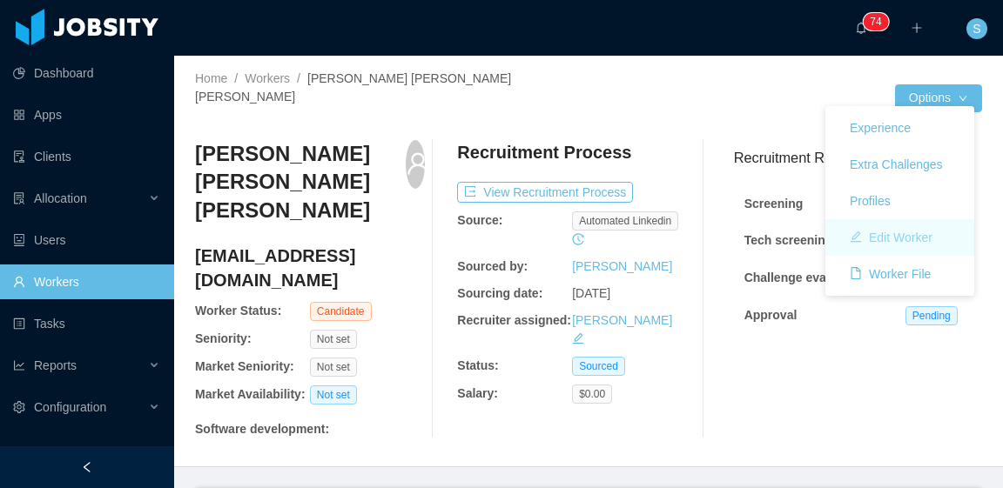
click at [930, 234] on button "Edit Worker" at bounding box center [891, 238] width 111 height 28
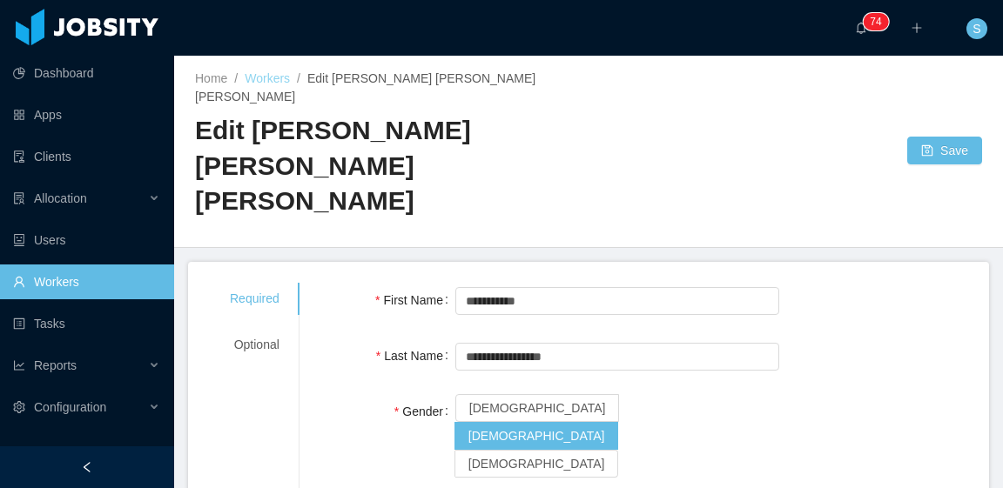
click at [275, 76] on link "Workers" at bounding box center [267, 78] width 45 height 14
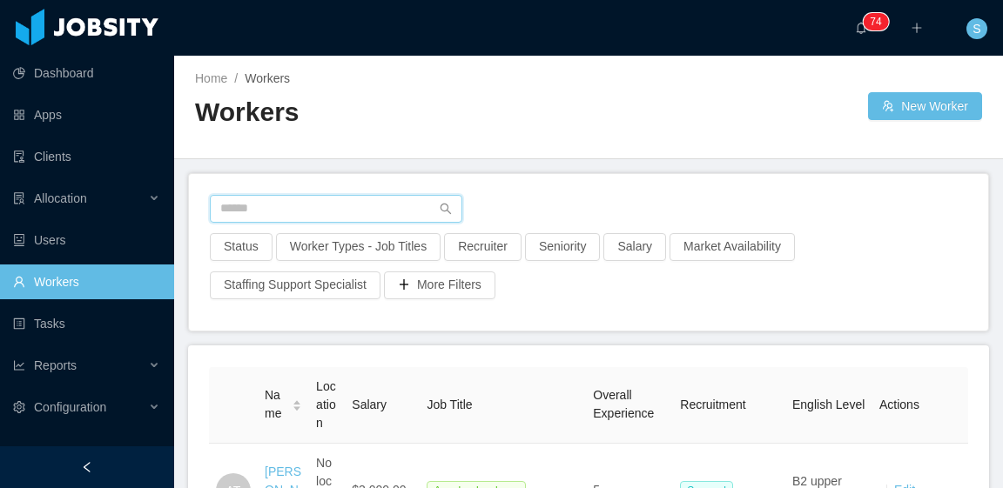
click at [383, 213] on input "text" at bounding box center [336, 209] width 252 height 28
paste input "**********"
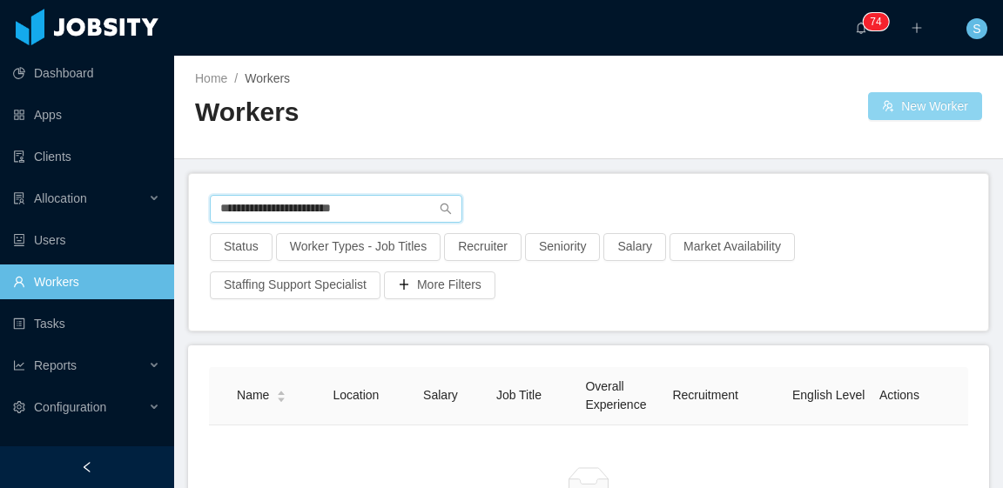
type input "**********"
click at [905, 100] on button "New Worker" at bounding box center [925, 106] width 114 height 28
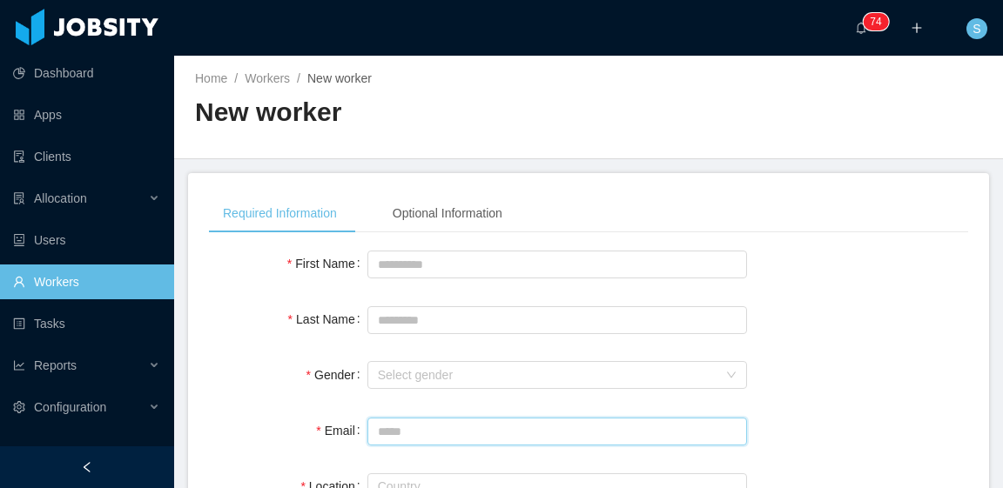
click at [439, 427] on input "Email" at bounding box center [557, 432] width 380 height 28
paste input "**********"
type input "**********"
click at [456, 267] on input "First Name" at bounding box center [557, 265] width 380 height 28
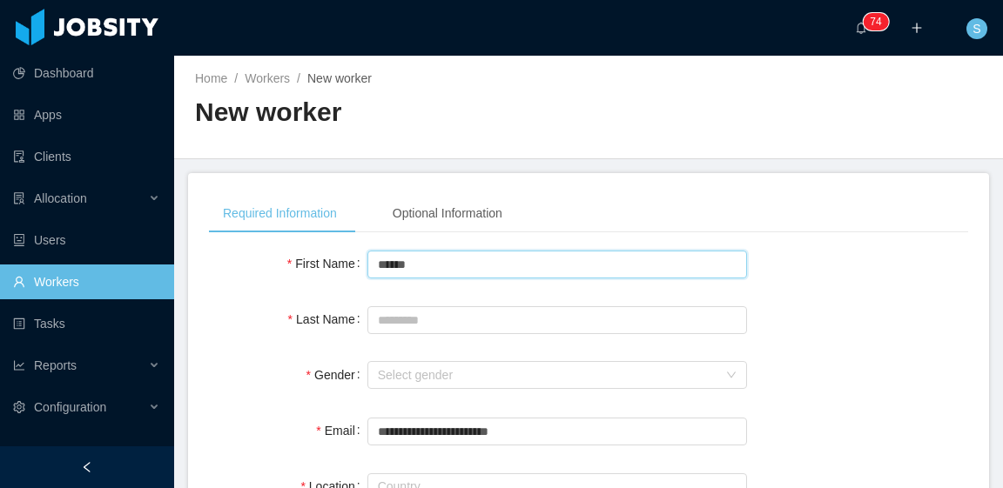
type input "******"
